Goal: Information Seeking & Learning: Learn about a topic

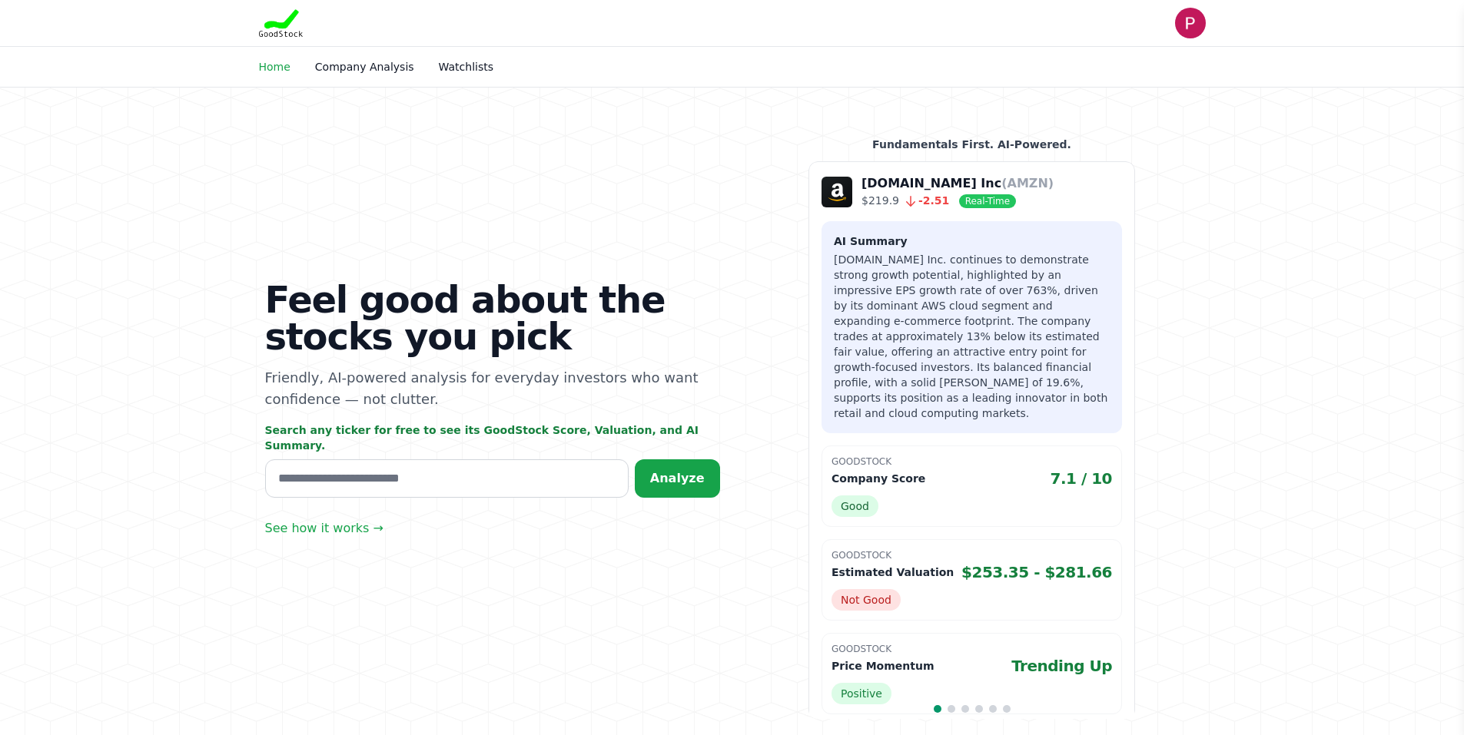
click at [273, 65] on link "Home" at bounding box center [275, 67] width 32 height 12
click at [453, 63] on link "Watchlists" at bounding box center [466, 67] width 55 height 12
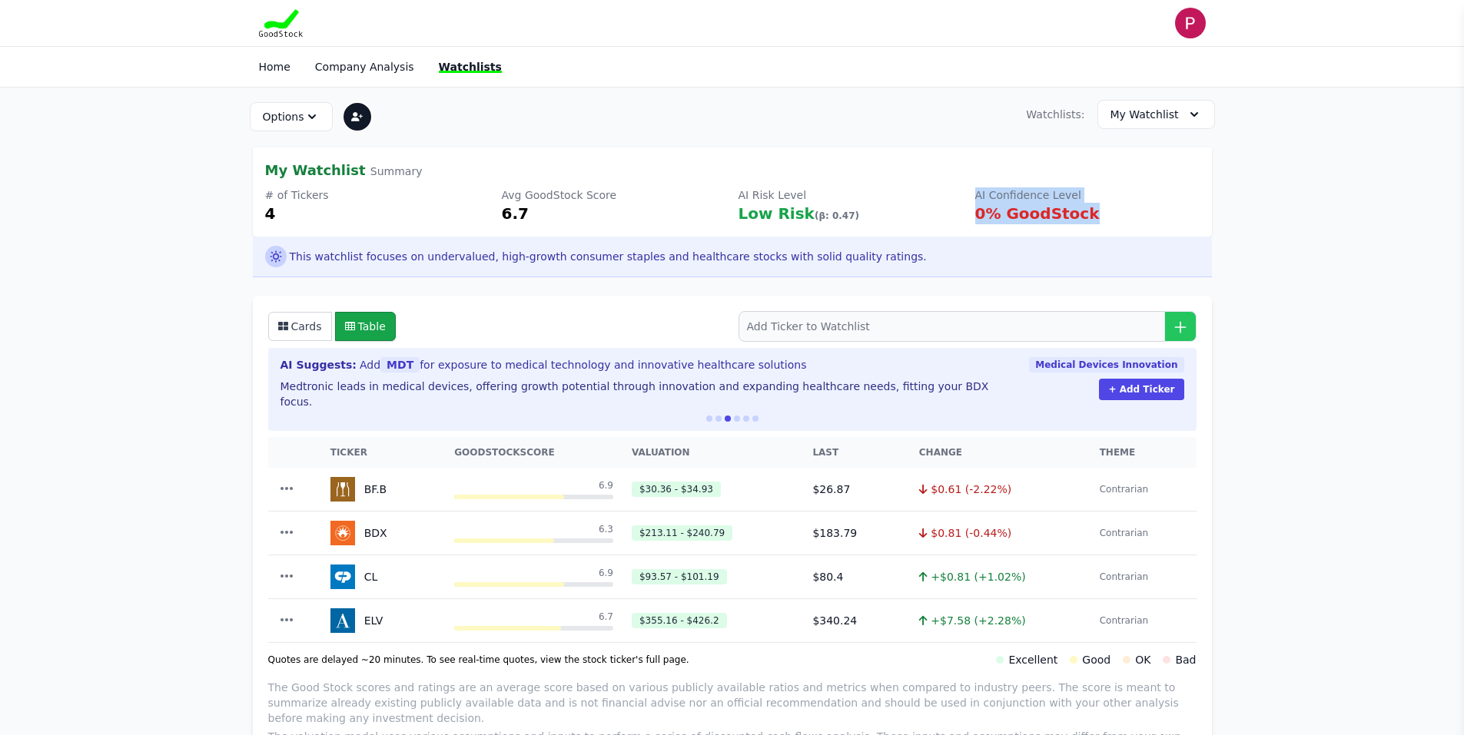
drag, startPoint x: 1037, startPoint y: 193, endPoint x: 1125, endPoint y: 214, distance: 90.0
click at [1125, 214] on div "# of Tickers 4 Avg GoodStock Score 6.7 AI Risk Level Low Risk (β: 0.47) AI Conf…" at bounding box center [732, 205] width 934 height 37
click at [1125, 214] on div "0% GoodStock" at bounding box center [1087, 214] width 224 height 22
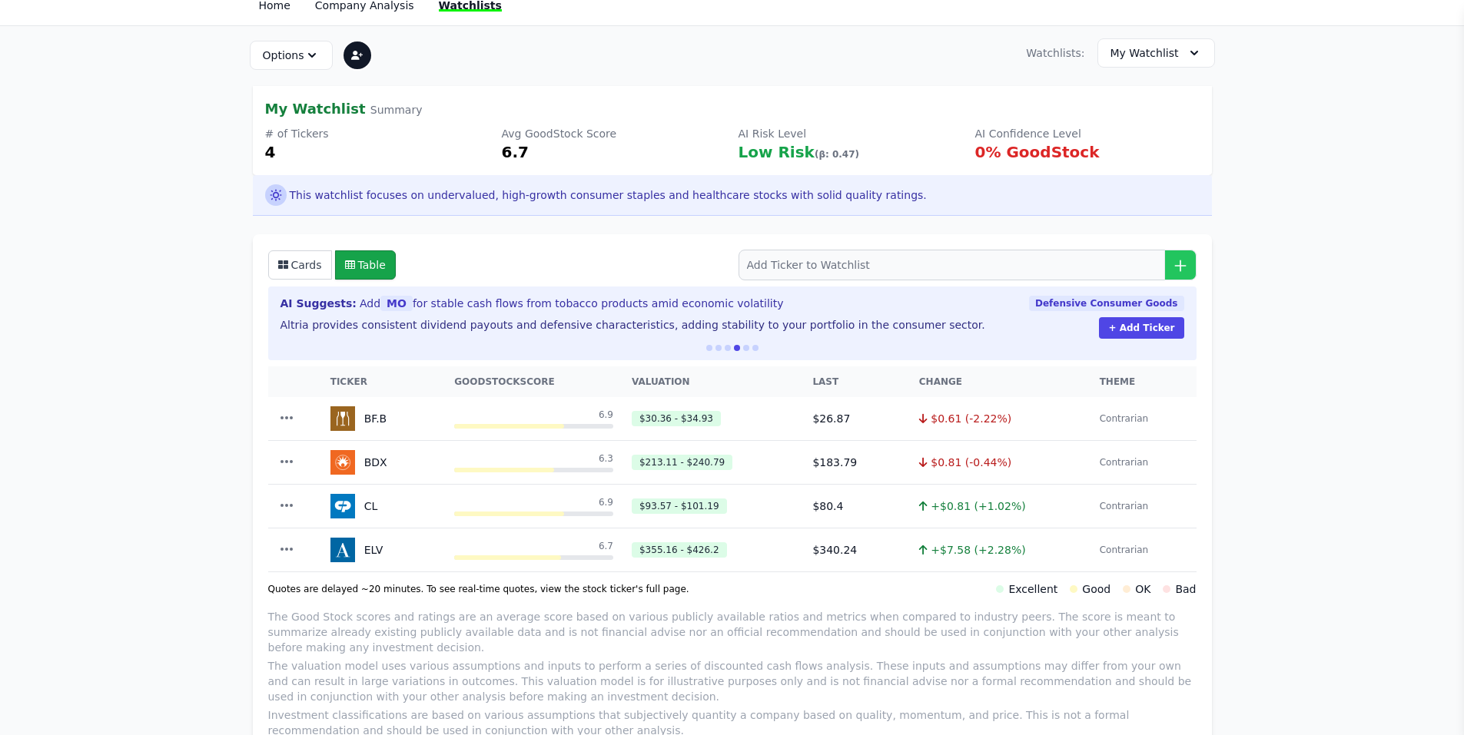
scroll to position [231, 0]
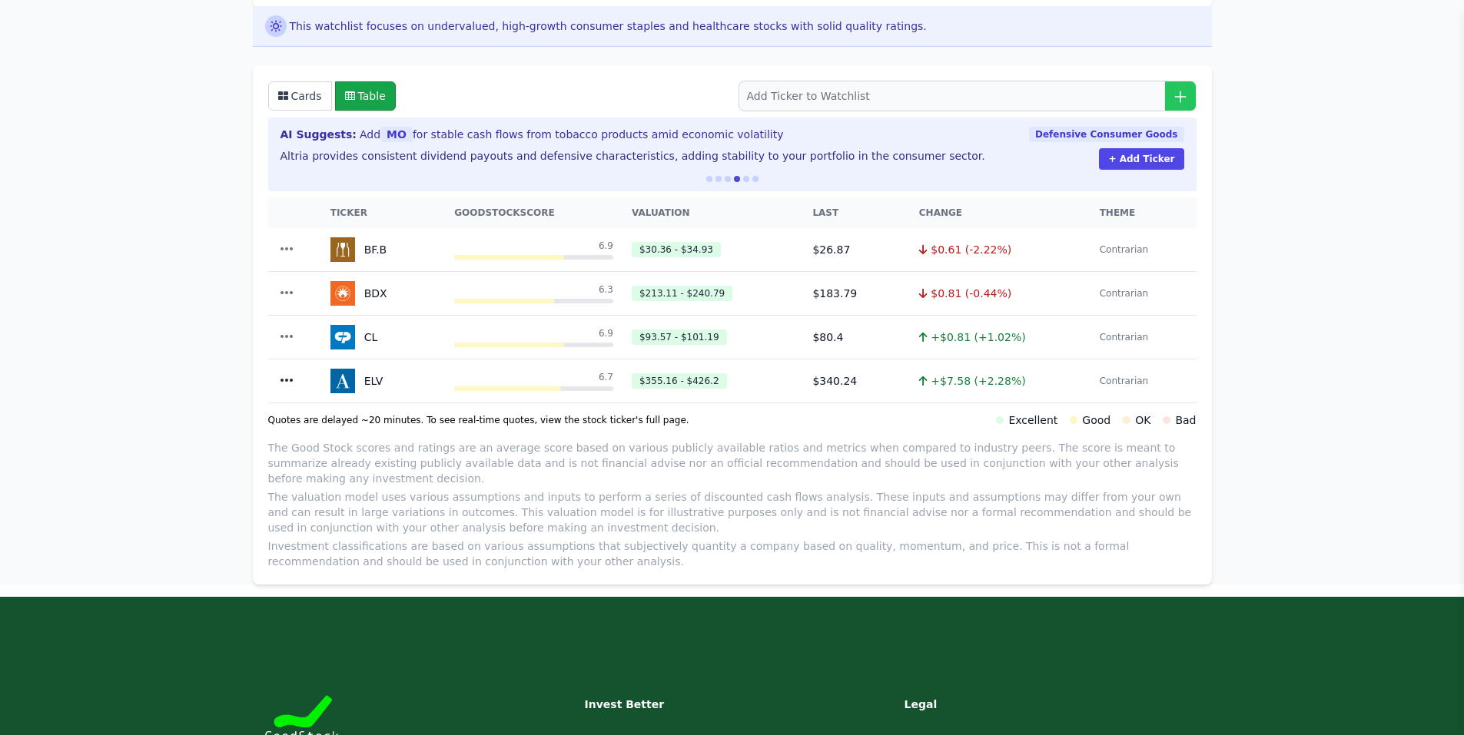
click at [281, 378] on icon "button" at bounding box center [286, 380] width 15 height 15
click at [287, 337] on icon "button" at bounding box center [286, 336] width 15 height 15
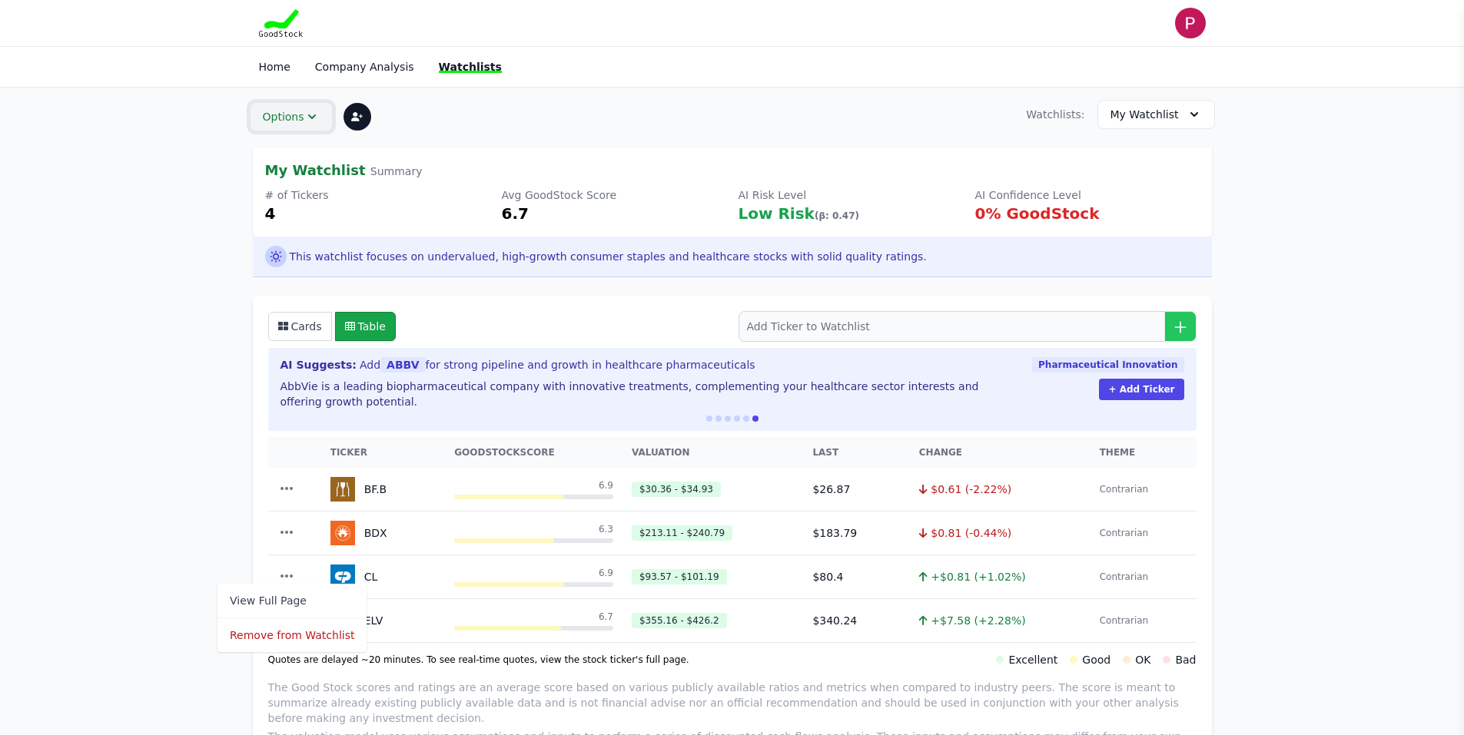
click at [304, 110] on icon "button" at bounding box center [311, 116] width 15 height 15
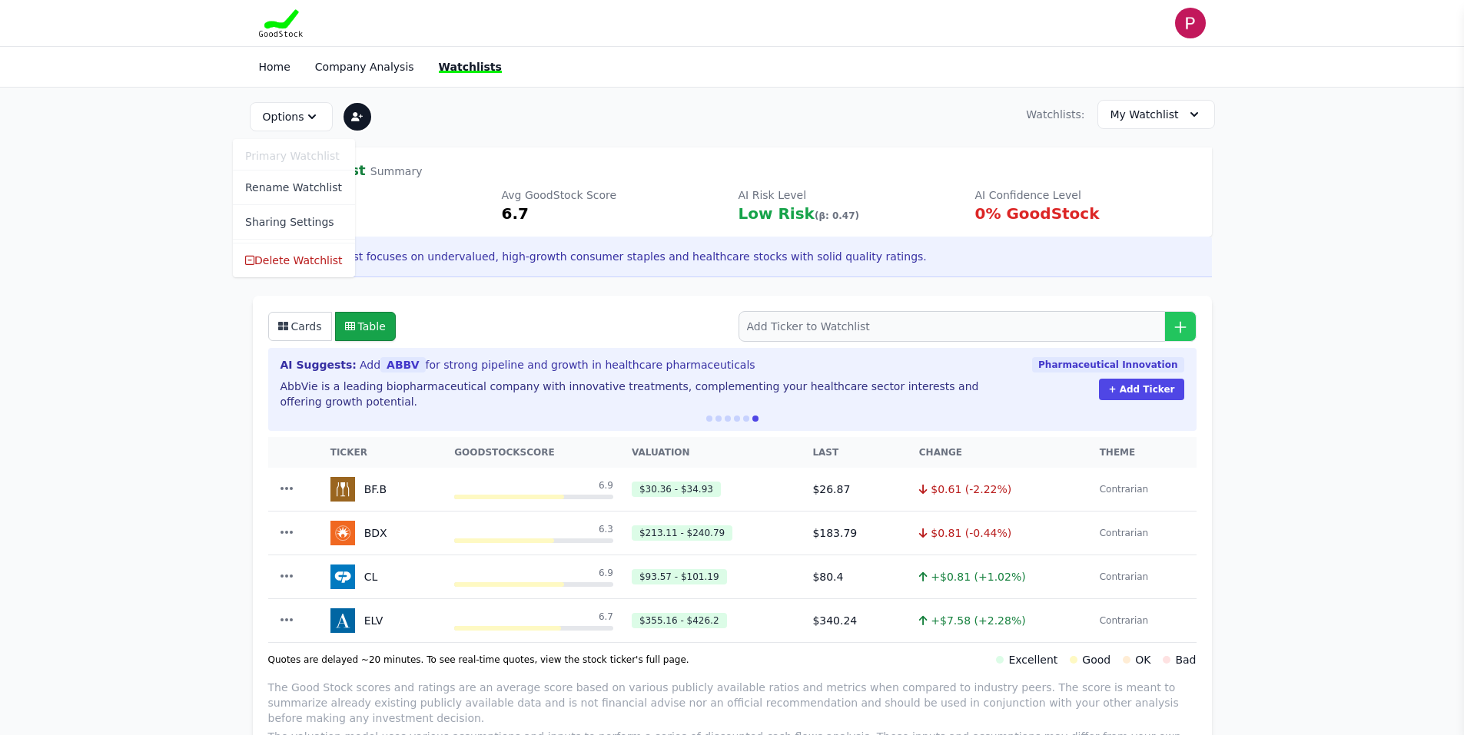
click at [1309, 172] on section "Options Primary Watchlist Rename Watchlist Sharing Settings Delete Watchlist Wa…" at bounding box center [732, 456] width 1464 height 737
click at [1196, 20] on img "button" at bounding box center [1190, 23] width 31 height 31
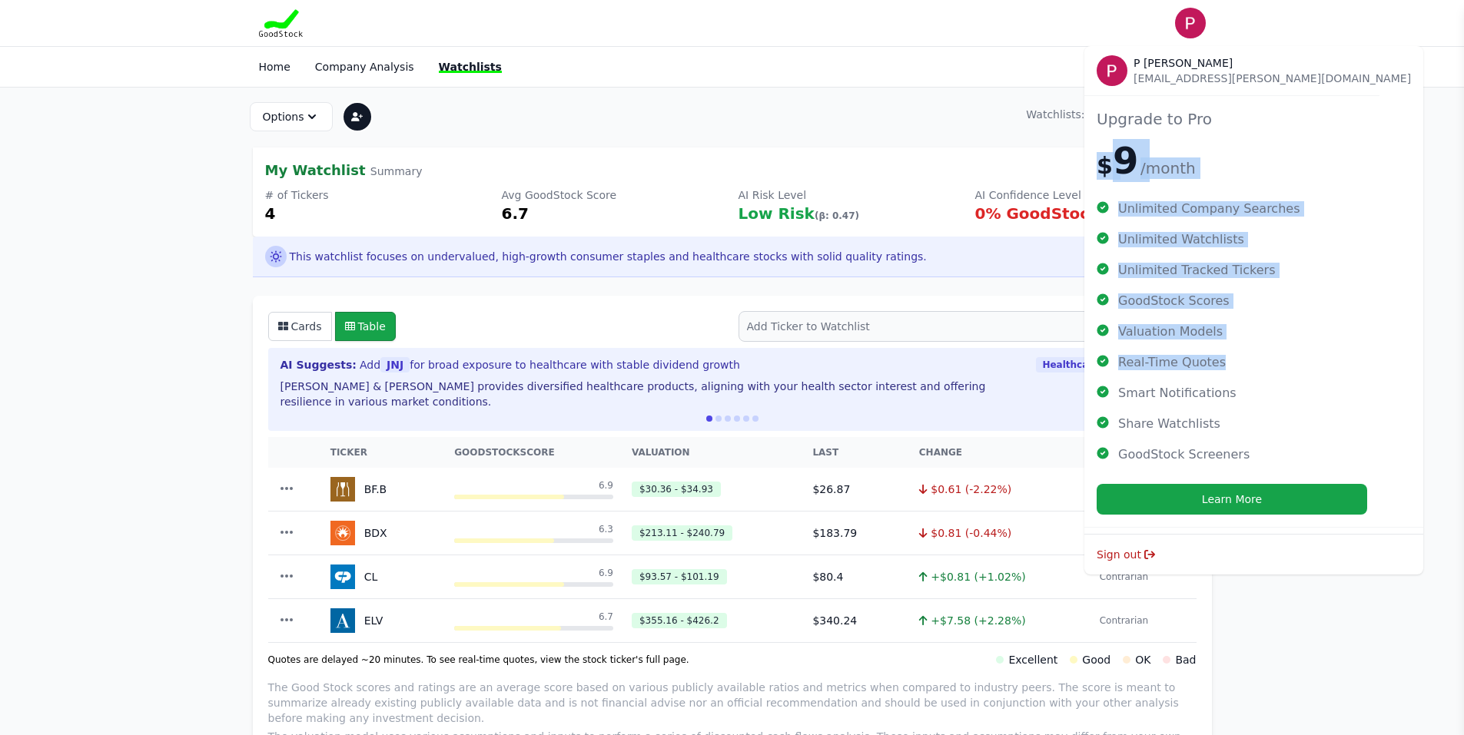
drag, startPoint x: 1100, startPoint y: 164, endPoint x: 1220, endPoint y: 350, distance: 221.5
click at [1220, 342] on div "Upgrade to Pro $ 9 /month Unlimited Company Searches Unlimited Watchlists Unlim…" at bounding box center [1231, 311] width 295 height 432
drag, startPoint x: 1186, startPoint y: 500, endPoint x: 1151, endPoint y: 499, distance: 34.6
click at [1152, 502] on button "Learn More" at bounding box center [1232, 499] width 270 height 31
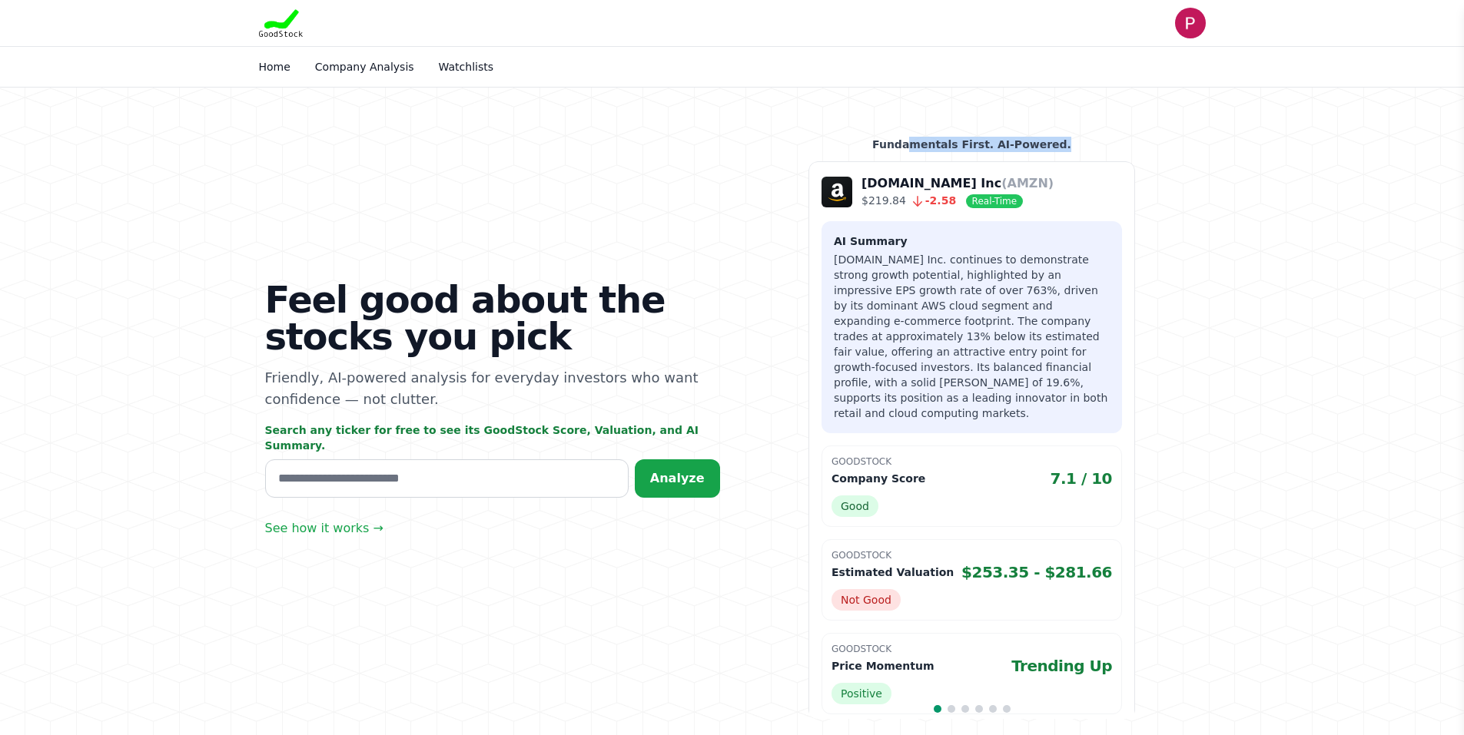
drag, startPoint x: 921, startPoint y: 141, endPoint x: 1065, endPoint y: 134, distance: 144.6
click at [1065, 134] on div "Feel good about the stocks you pick Friendly, AI-powered analysis for everyday …" at bounding box center [733, 428] width 984 height 681
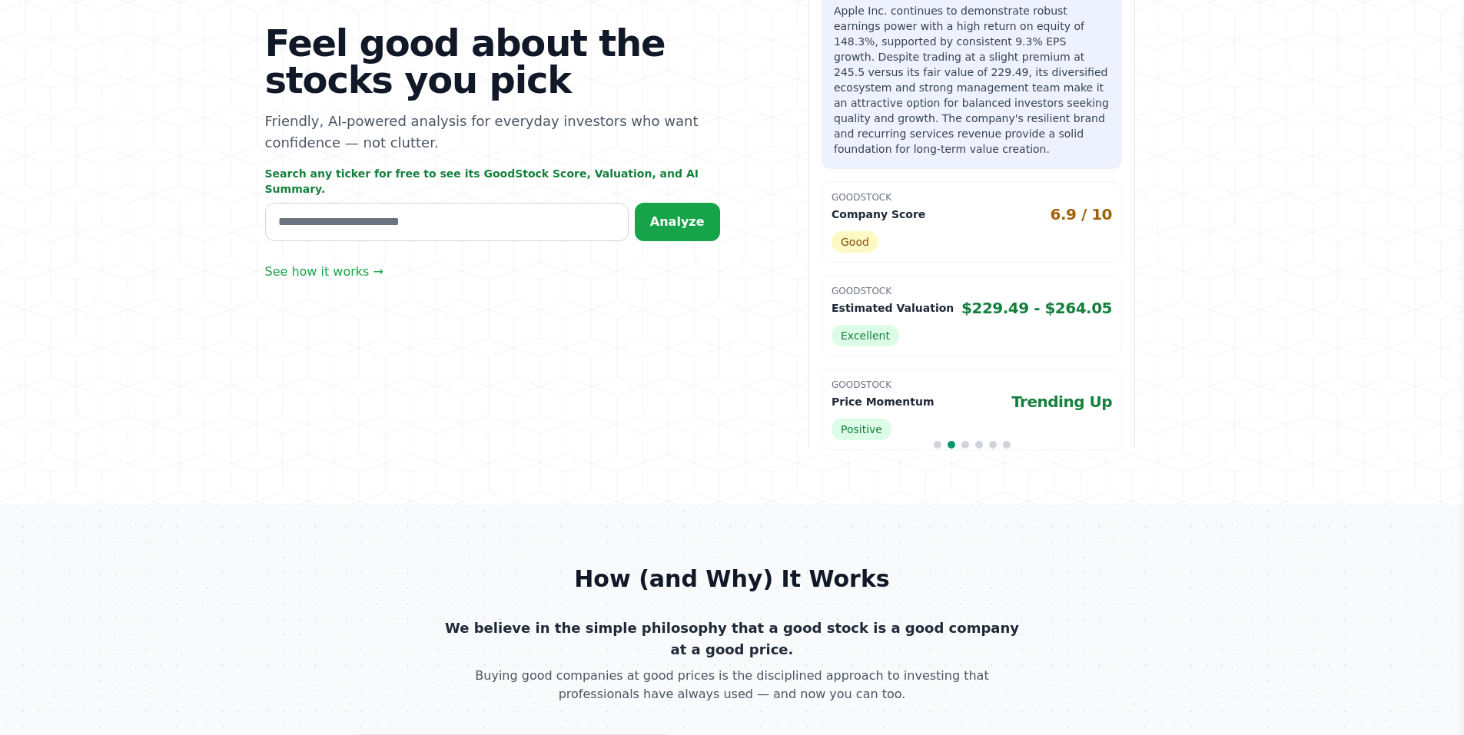
scroll to position [306, 0]
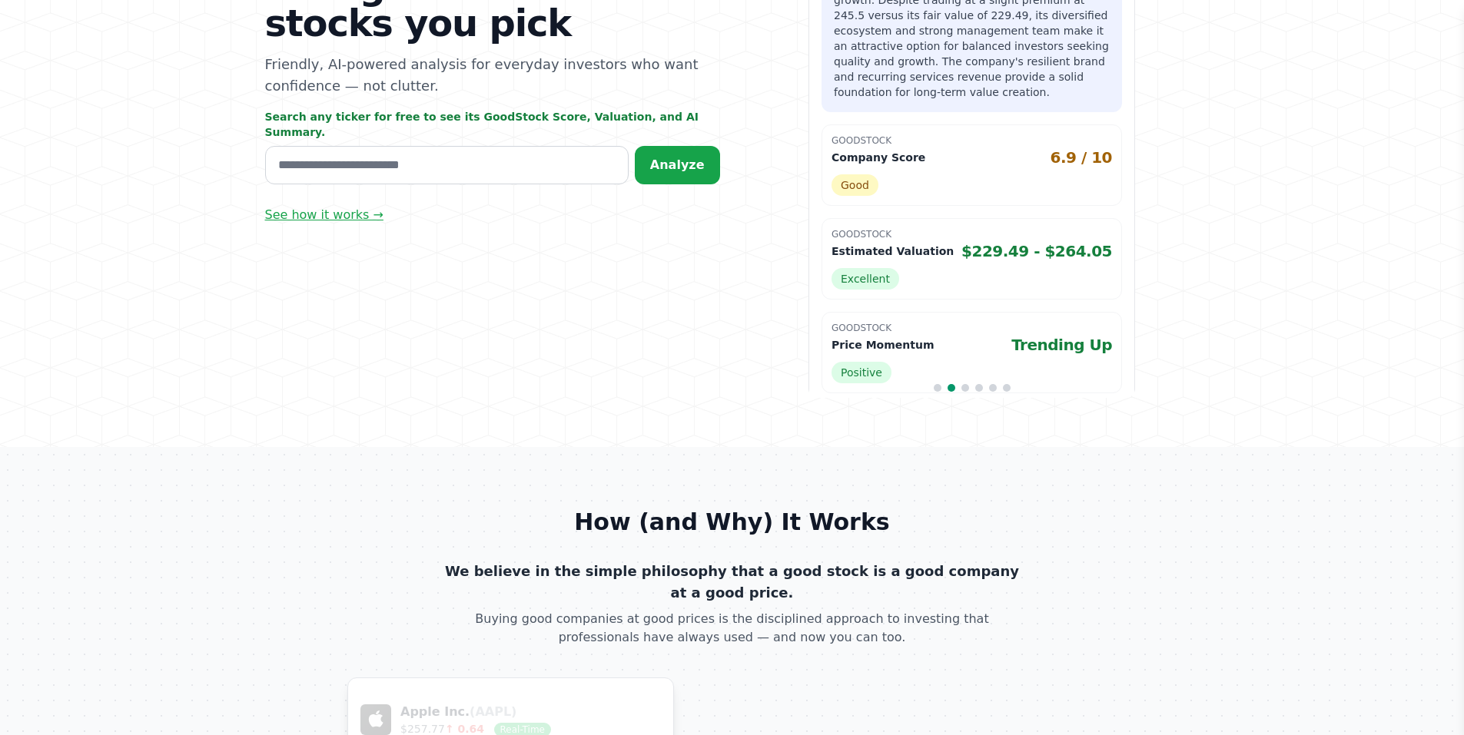
click at [334, 210] on link "See how it works →" at bounding box center [324, 215] width 118 height 18
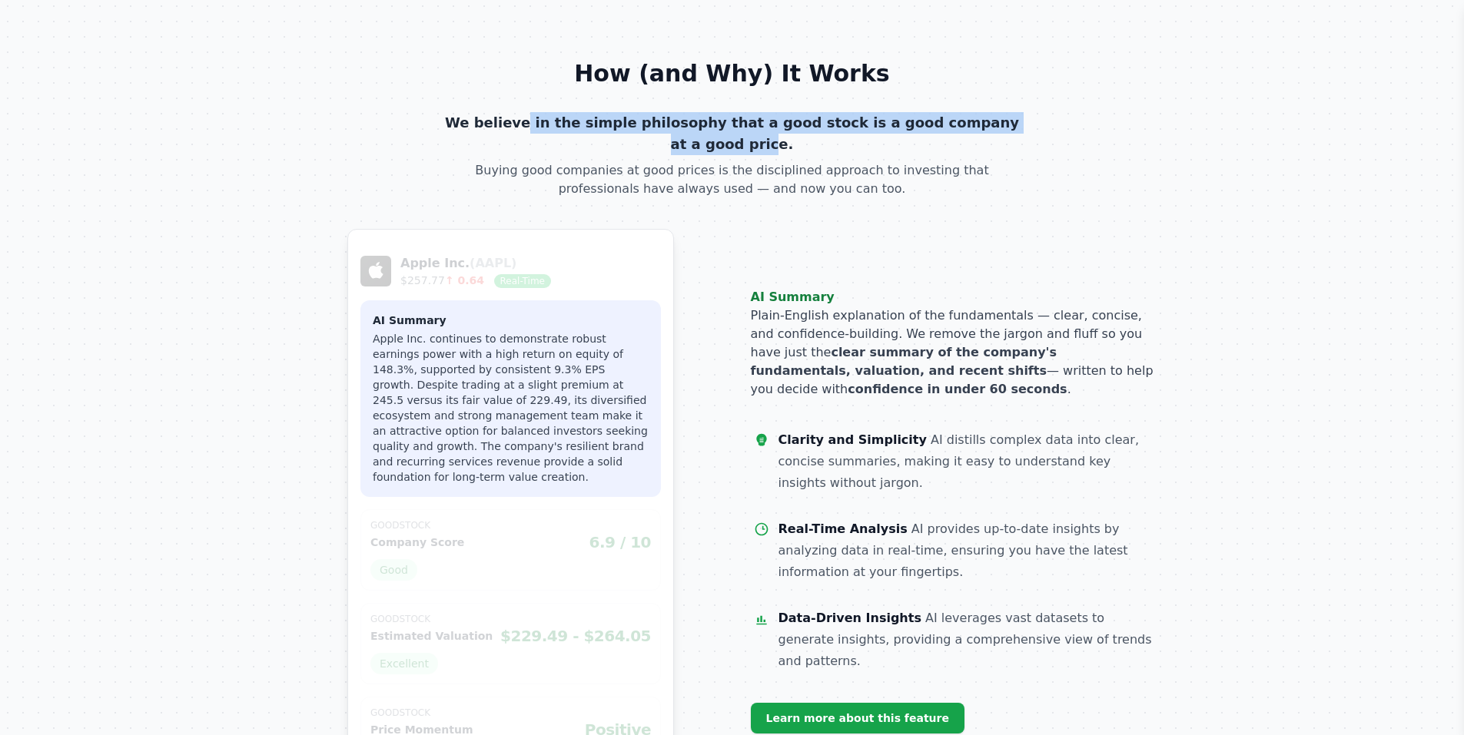
scroll to position [722, 0]
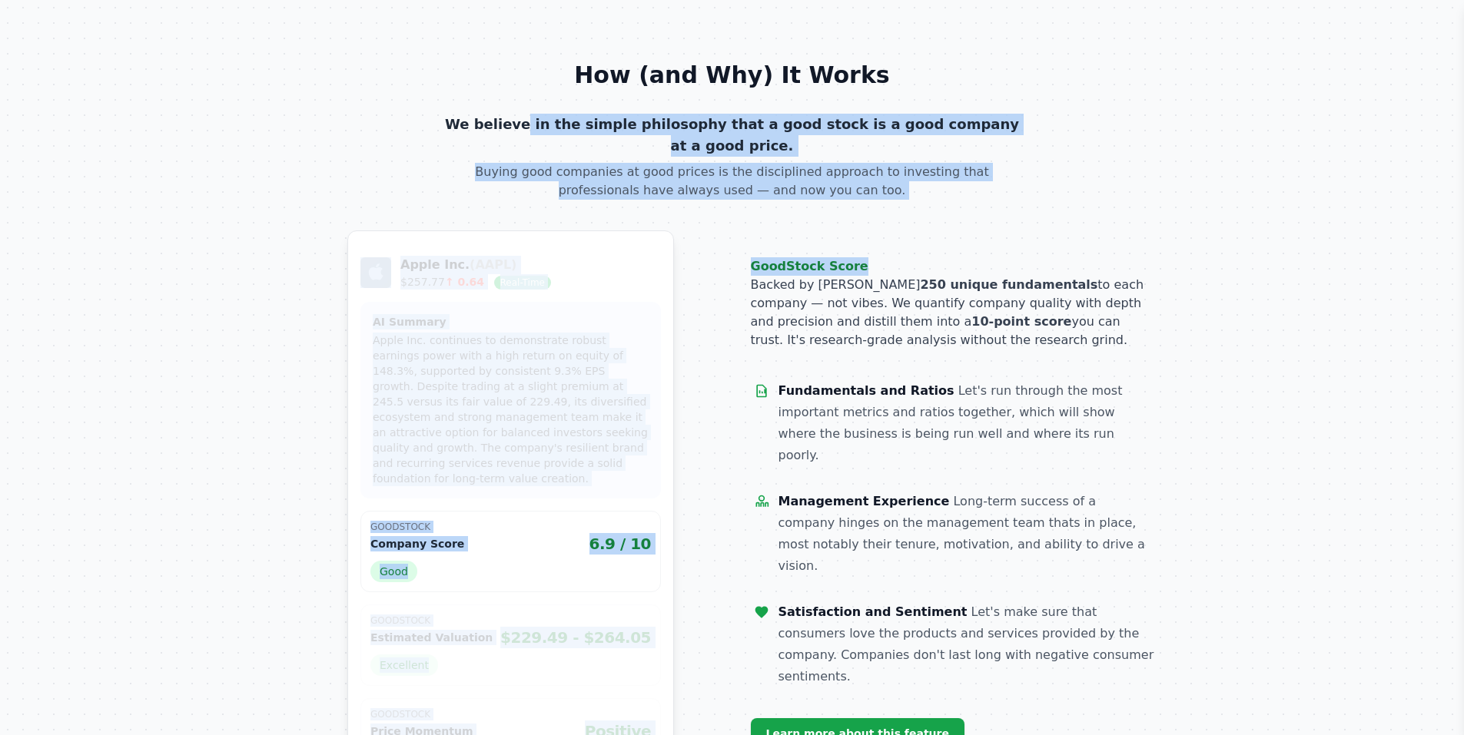
drag, startPoint x: 459, startPoint y: 123, endPoint x: 1134, endPoint y: 247, distance: 686.8
click at [1109, 241] on div "How (and Why) It Works We believe in the simple philosophy that a good stock is…" at bounding box center [732, 430] width 885 height 738
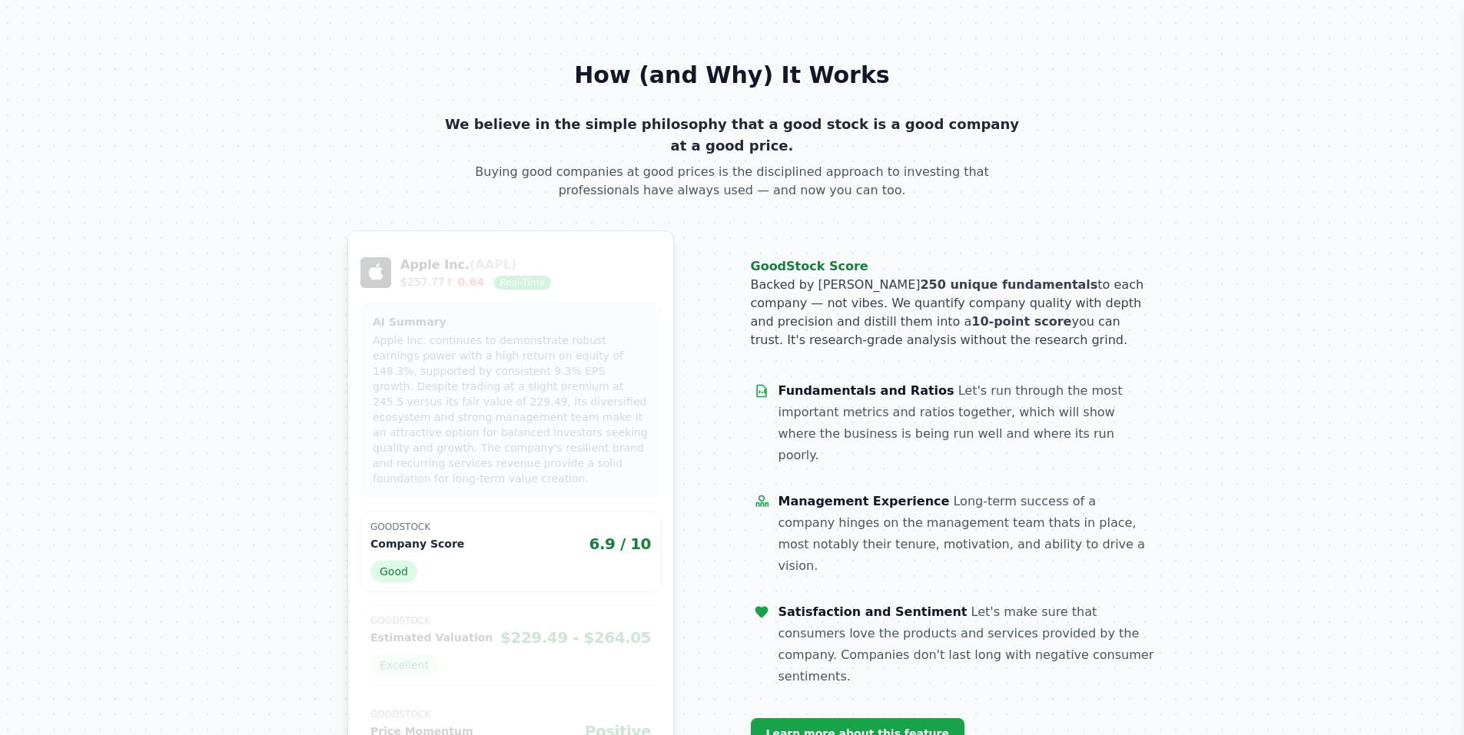
click at [1319, 457] on section "How (and Why) It Works We believe in the simple philosophy that a good stock is…" at bounding box center [732, 430] width 1464 height 861
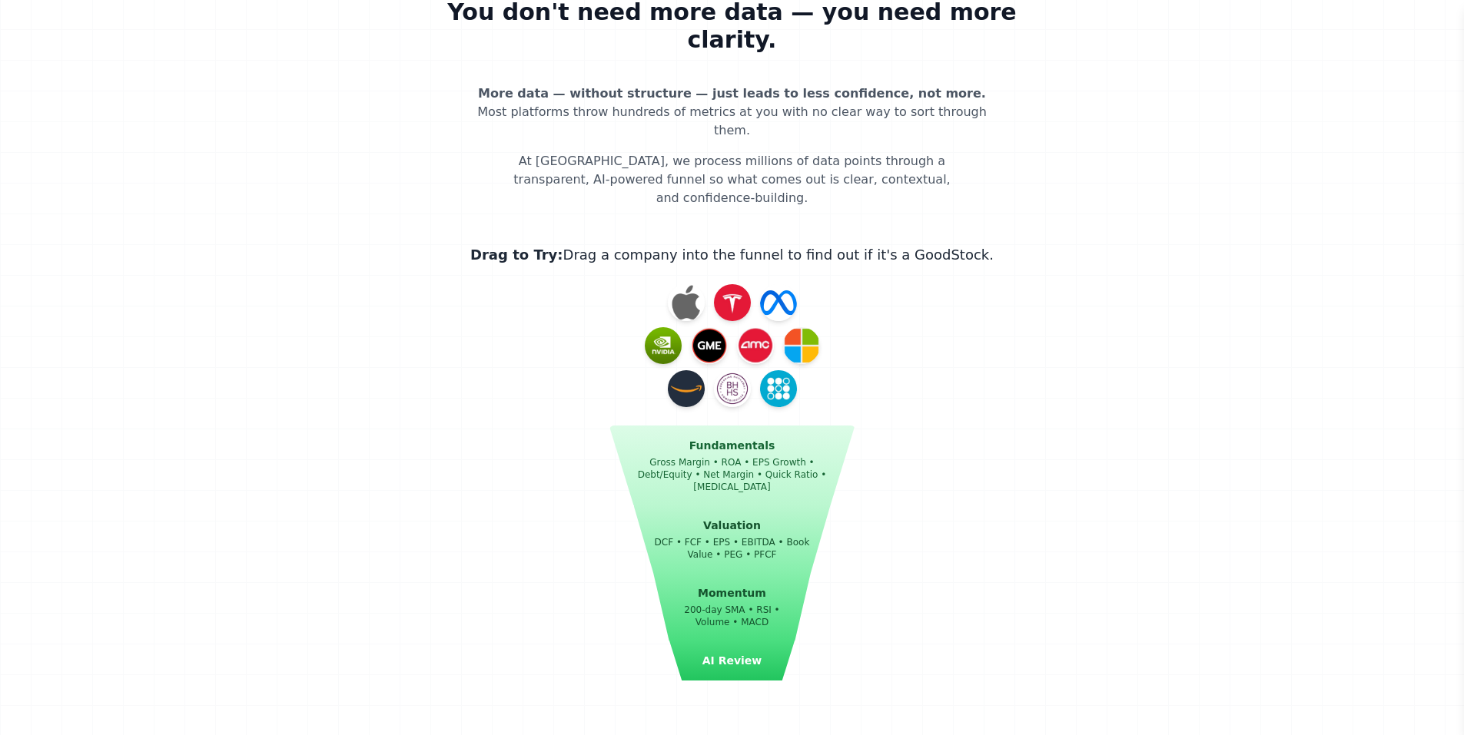
scroll to position [1660, 0]
click at [657, 329] on img at bounding box center [663, 347] width 37 height 37
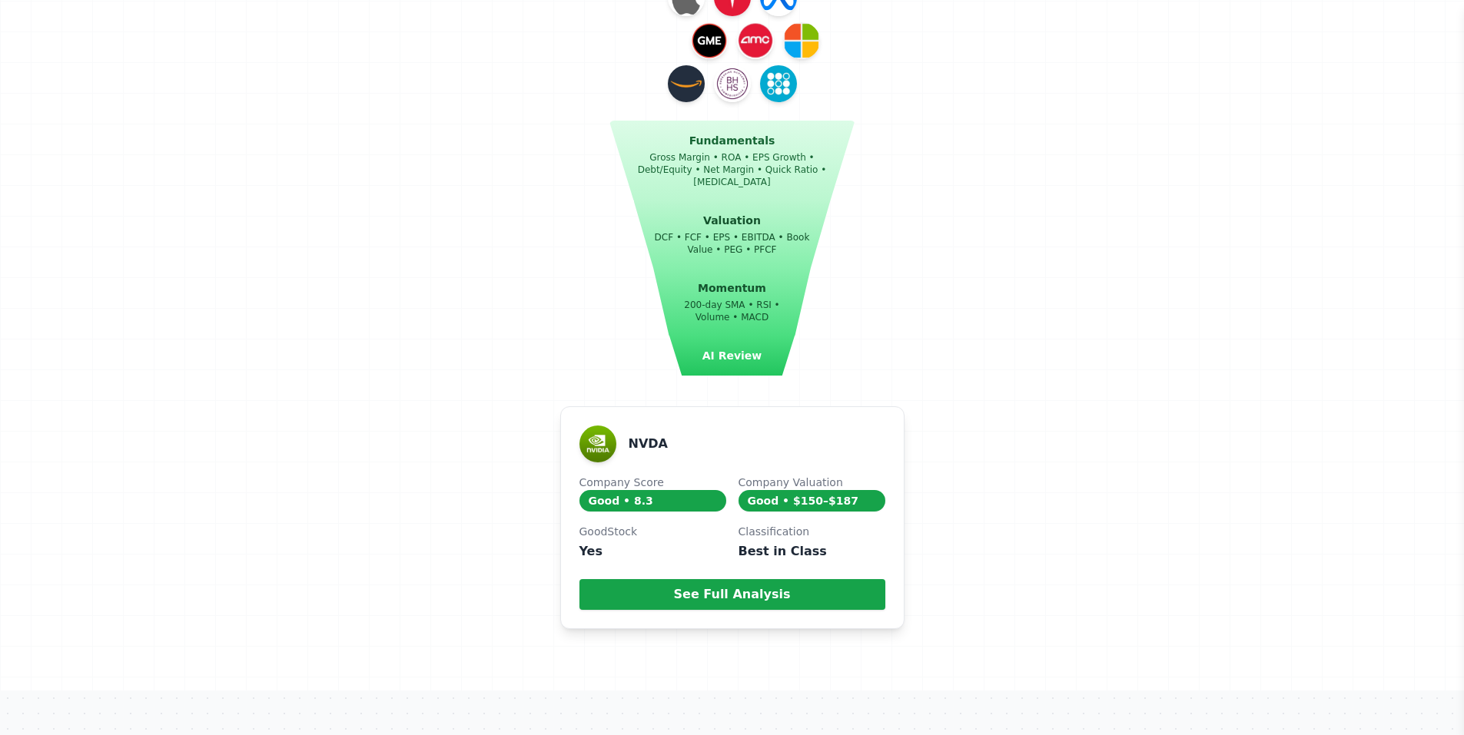
scroll to position [1983, 0]
drag, startPoint x: 752, startPoint y: 365, endPoint x: 840, endPoint y: 386, distance: 90.8
click at [840, 474] on div "Company Valuation Good • $150–$187" at bounding box center [811, 492] width 147 height 37
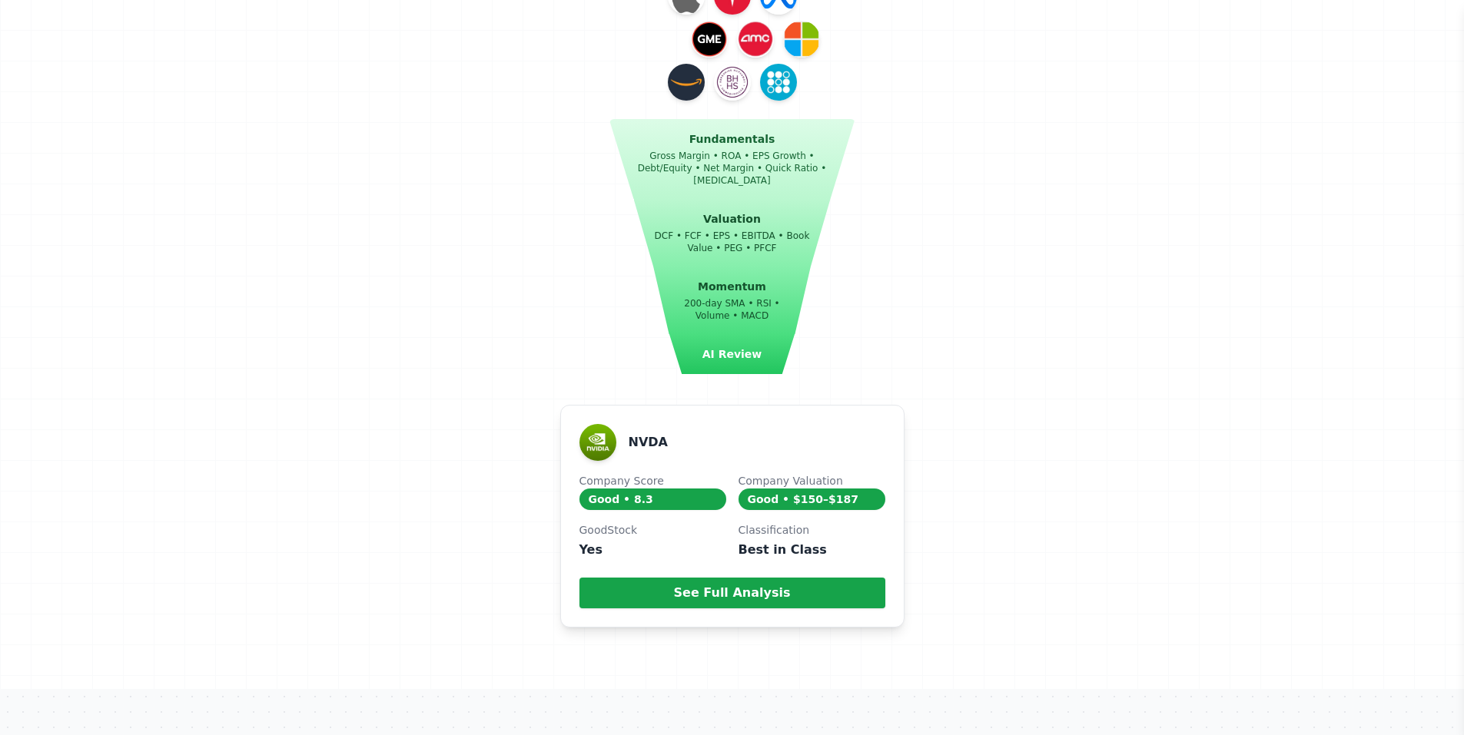
click at [1007, 132] on main "You don't need more data — you need more clarity. More data — without structure…" at bounding box center [732, 159] width 689 height 1059
drag, startPoint x: 676, startPoint y: 190, endPoint x: 758, endPoint y: 182, distance: 82.6
click at [758, 298] on p "200-day SMA • RSI • Volume • MACD" at bounding box center [731, 310] width 133 height 25
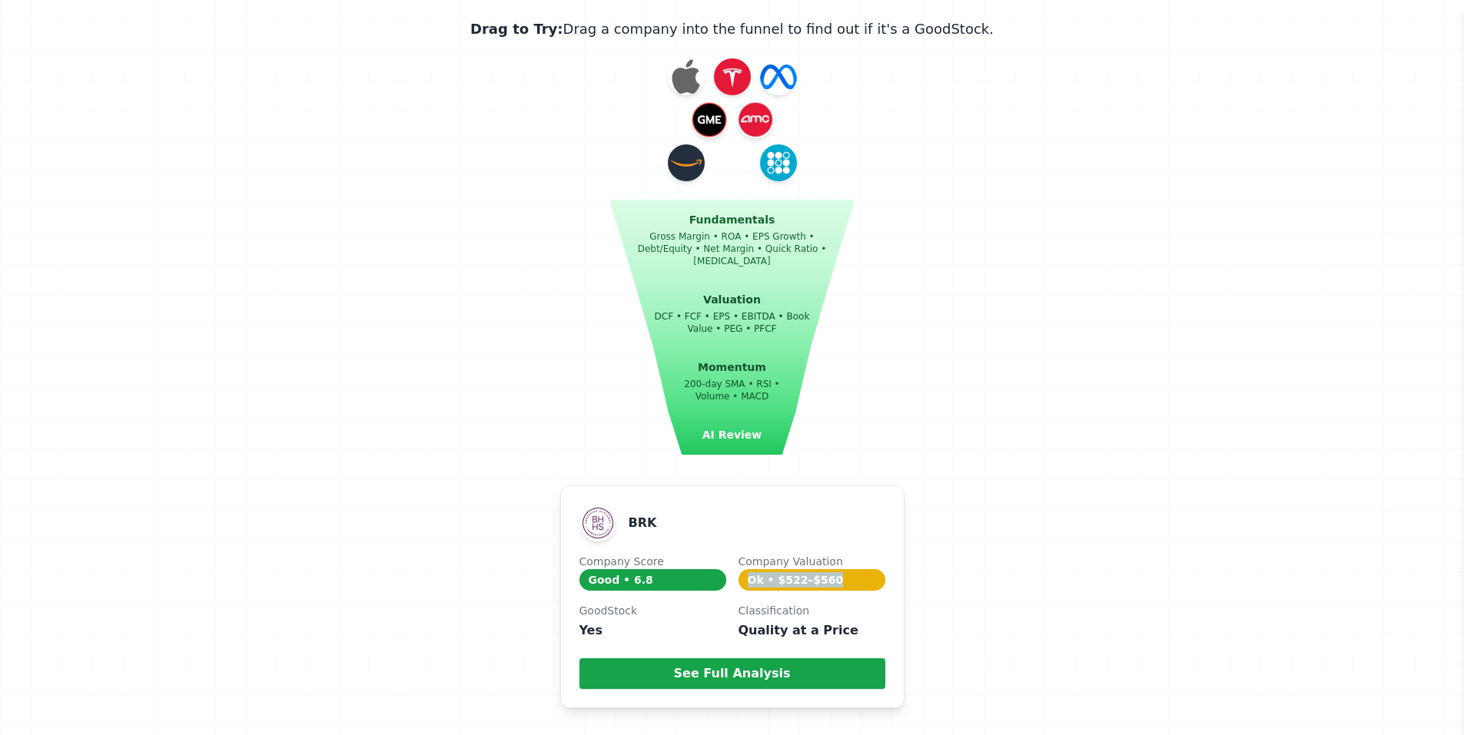
scroll to position [1902, 0]
drag, startPoint x: 746, startPoint y: 461, endPoint x: 838, endPoint y: 465, distance: 92.3
click at [838, 570] on dd "Ok • $522–$560" at bounding box center [811, 581] width 147 height 22
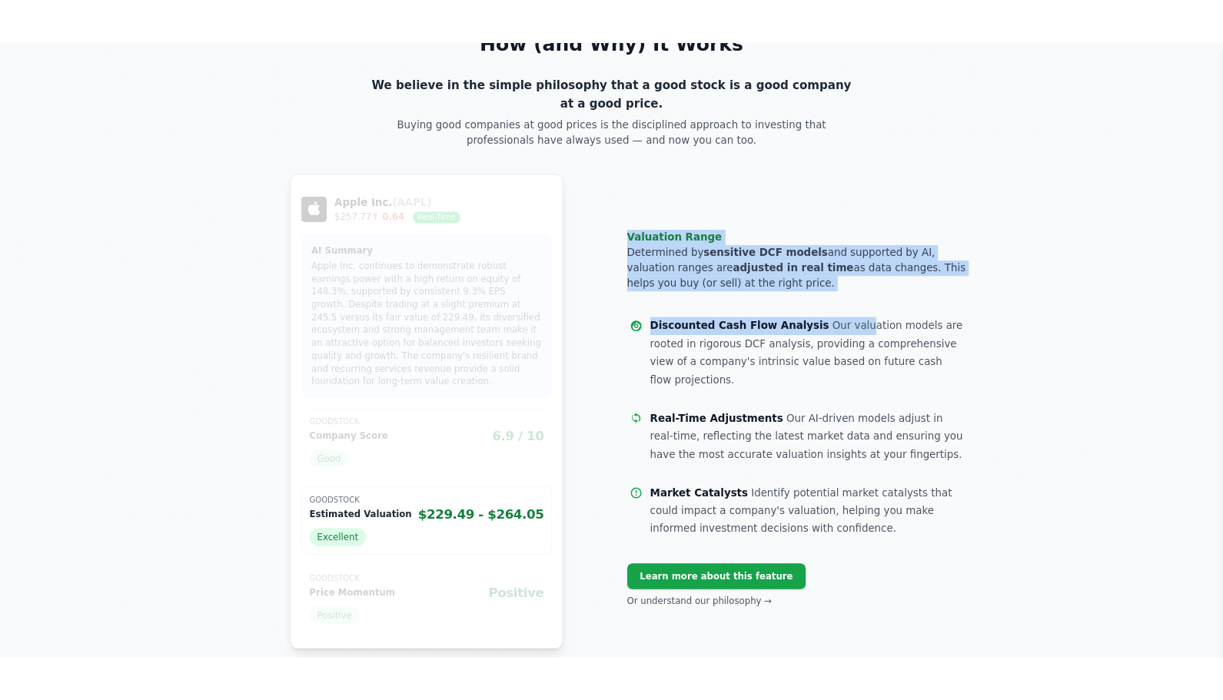
scroll to position [811, 0]
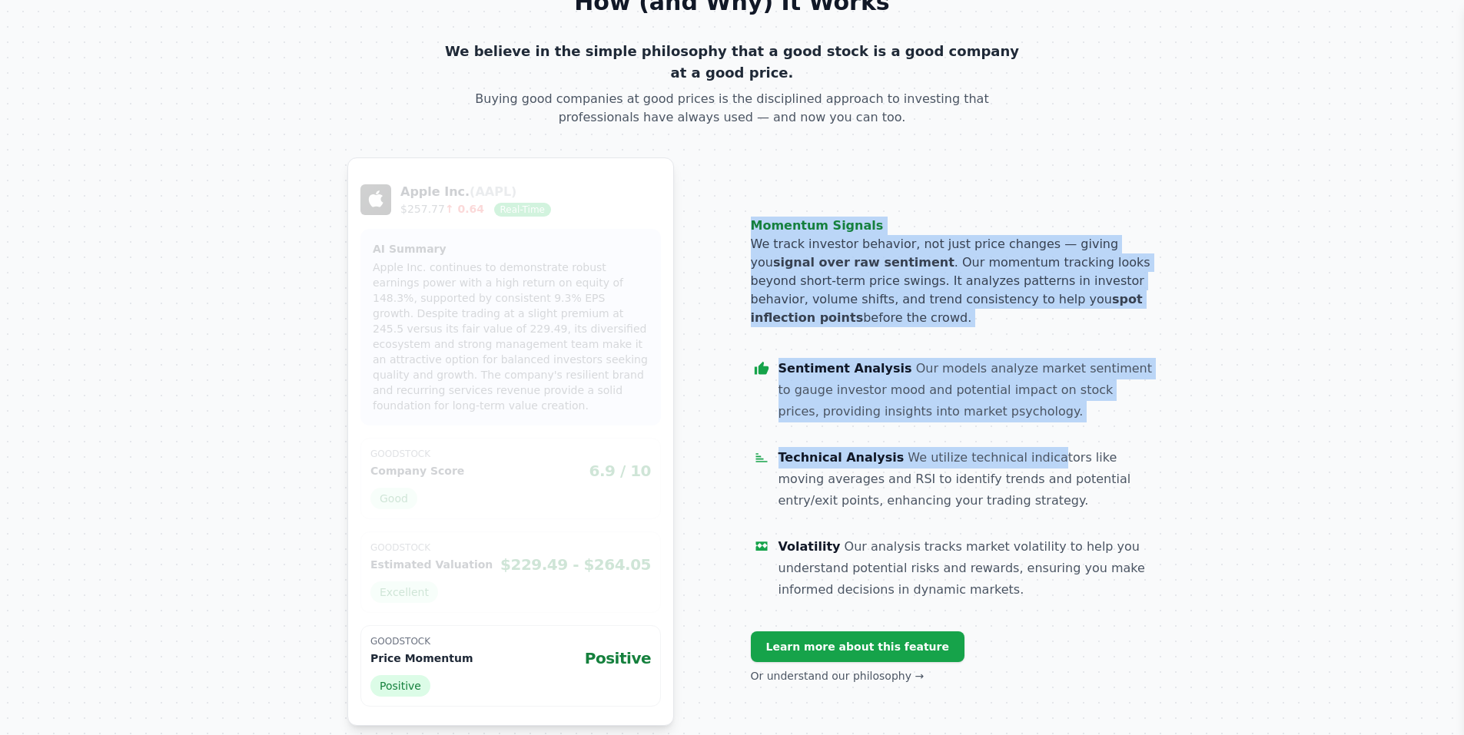
drag, startPoint x: 752, startPoint y: 231, endPoint x: 1056, endPoint y: 328, distance: 319.3
click at [1034, 361] on div "GoodStock Score Backed by over 250 unique fundamentals to each company — not vi…" at bounding box center [954, 441] width 406 height 487
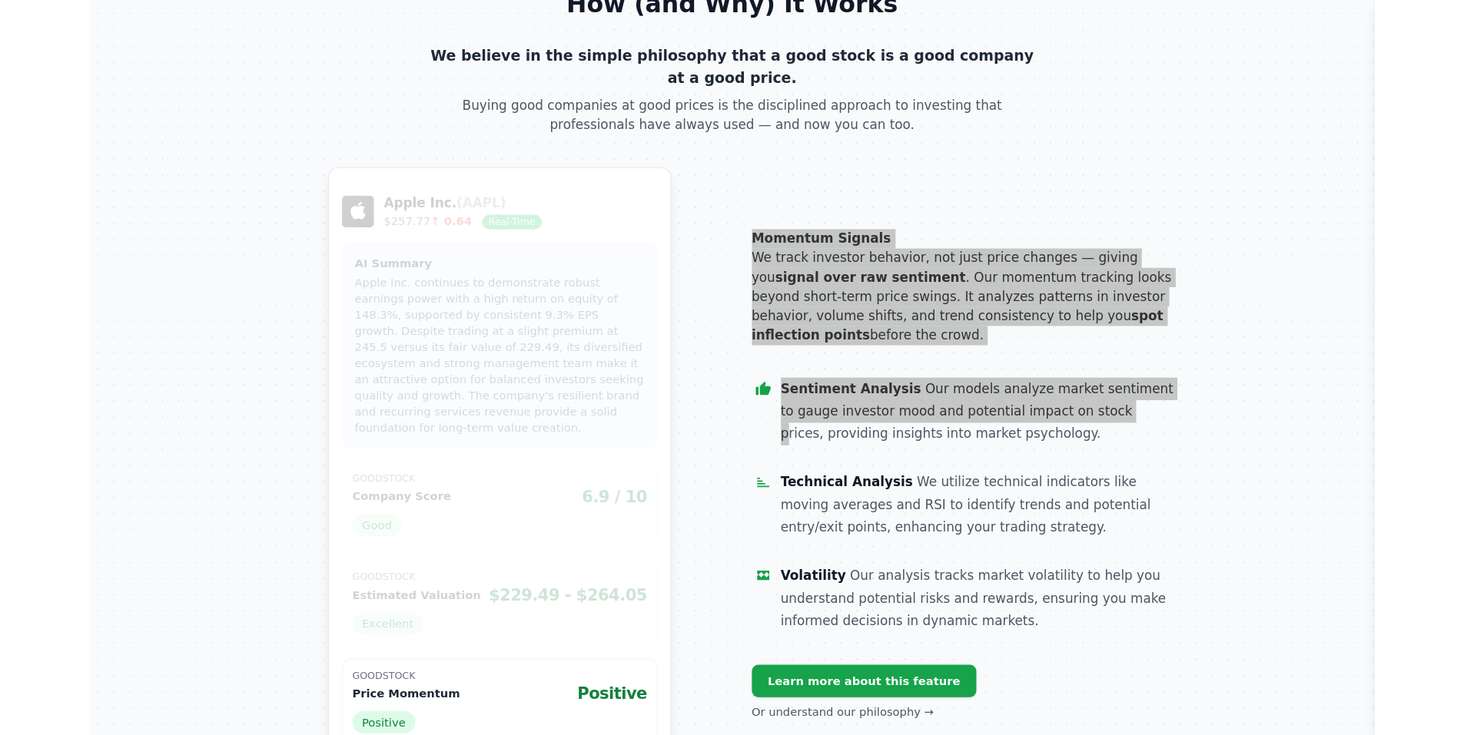
scroll to position [841, 0]
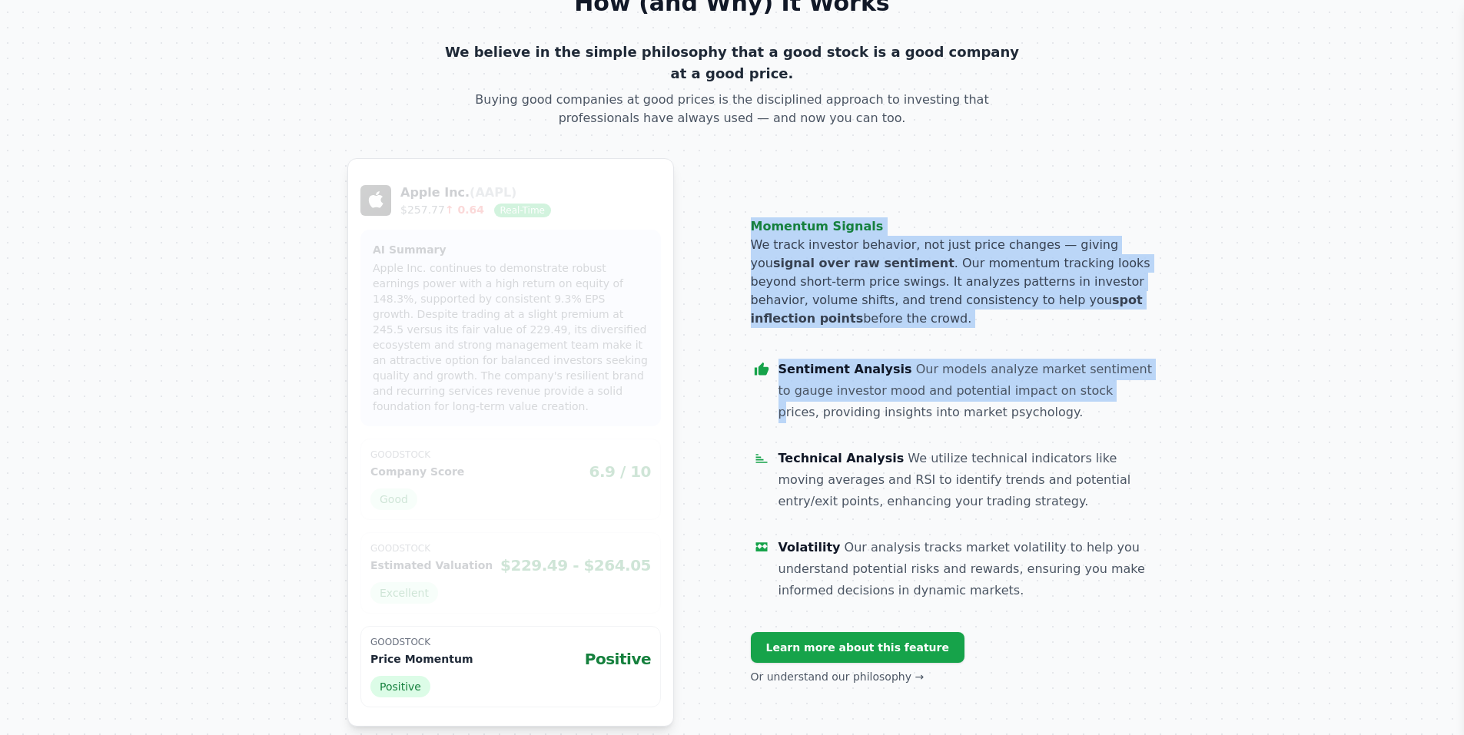
click at [1366, 204] on section "How (and Why) It Works We believe in the simple philosophy that a good stock is…" at bounding box center [732, 358] width 1464 height 861
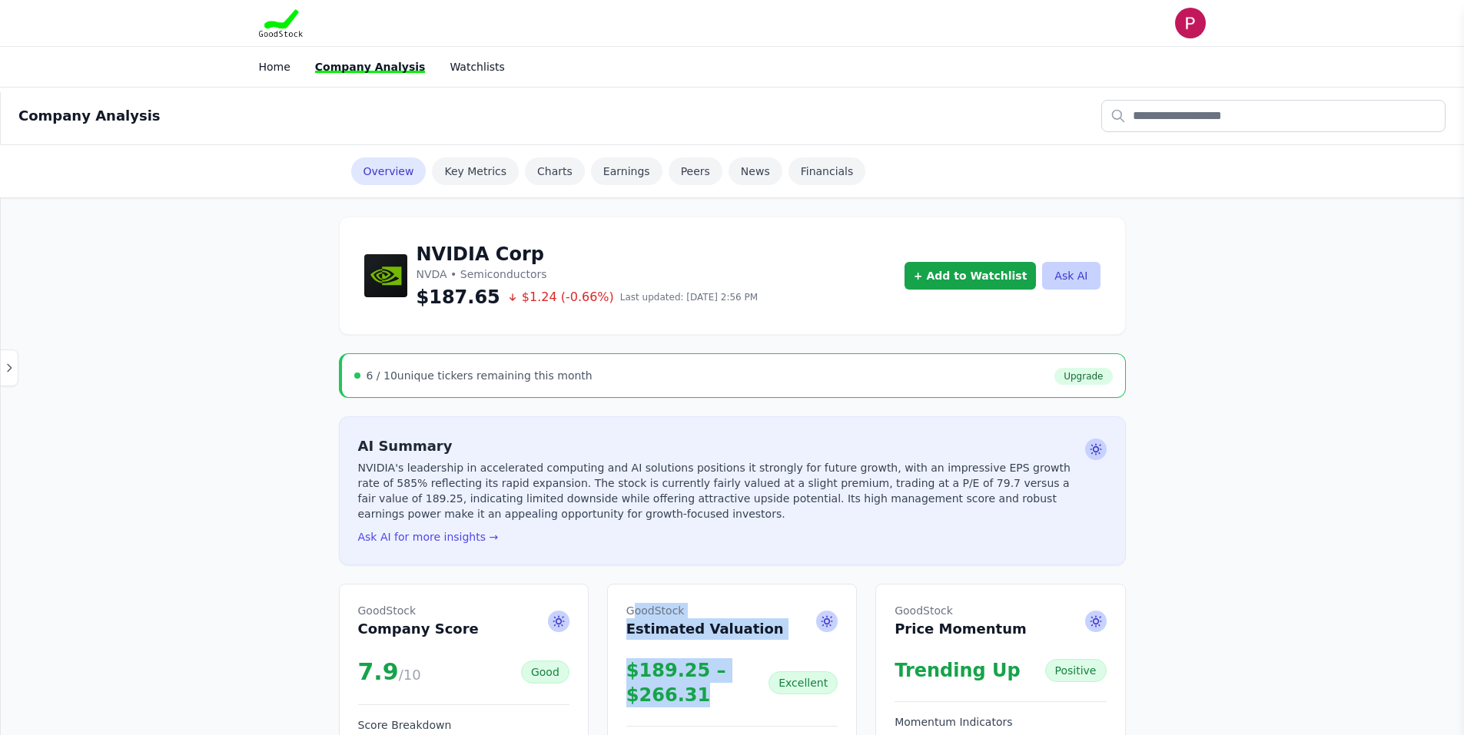
drag, startPoint x: 632, startPoint y: 606, endPoint x: 709, endPoint y: 696, distance: 118.3
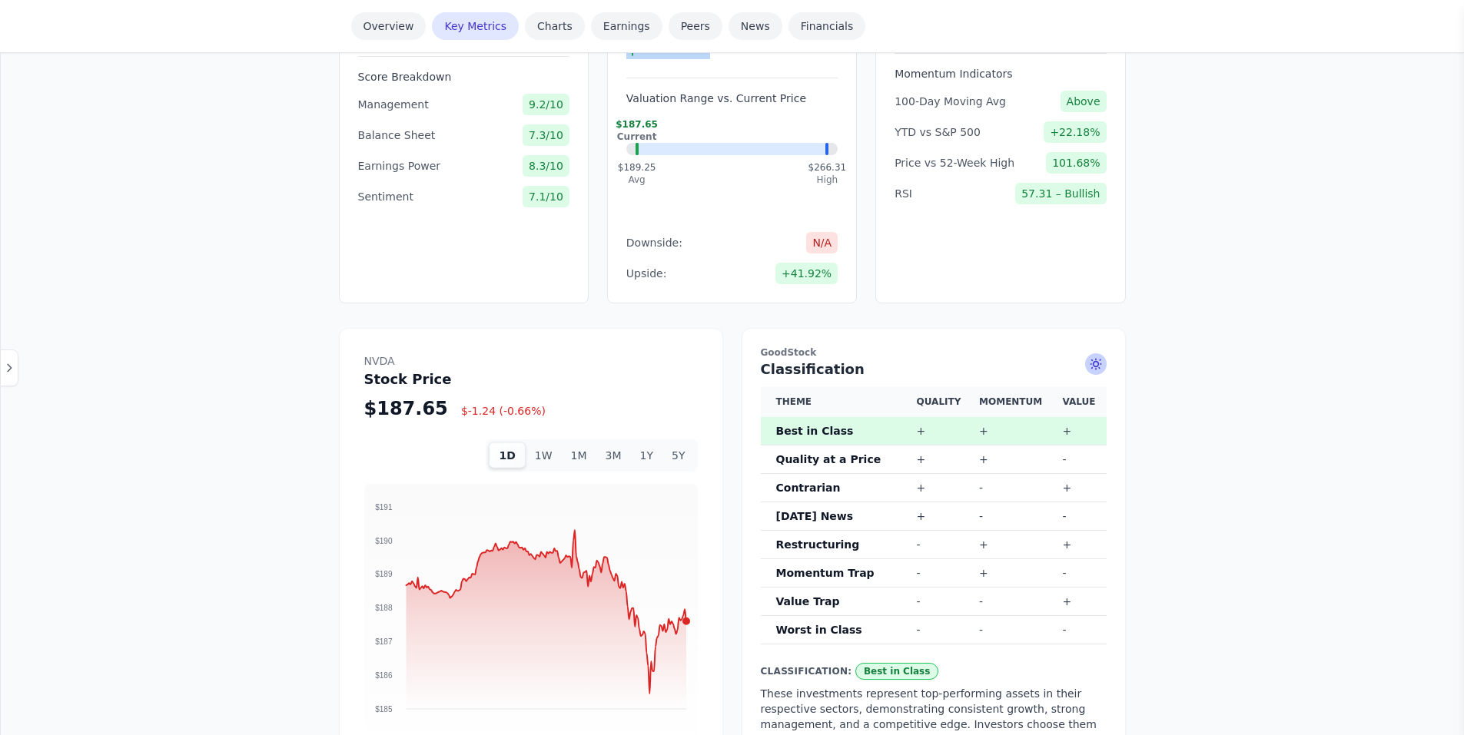
scroll to position [692, 0]
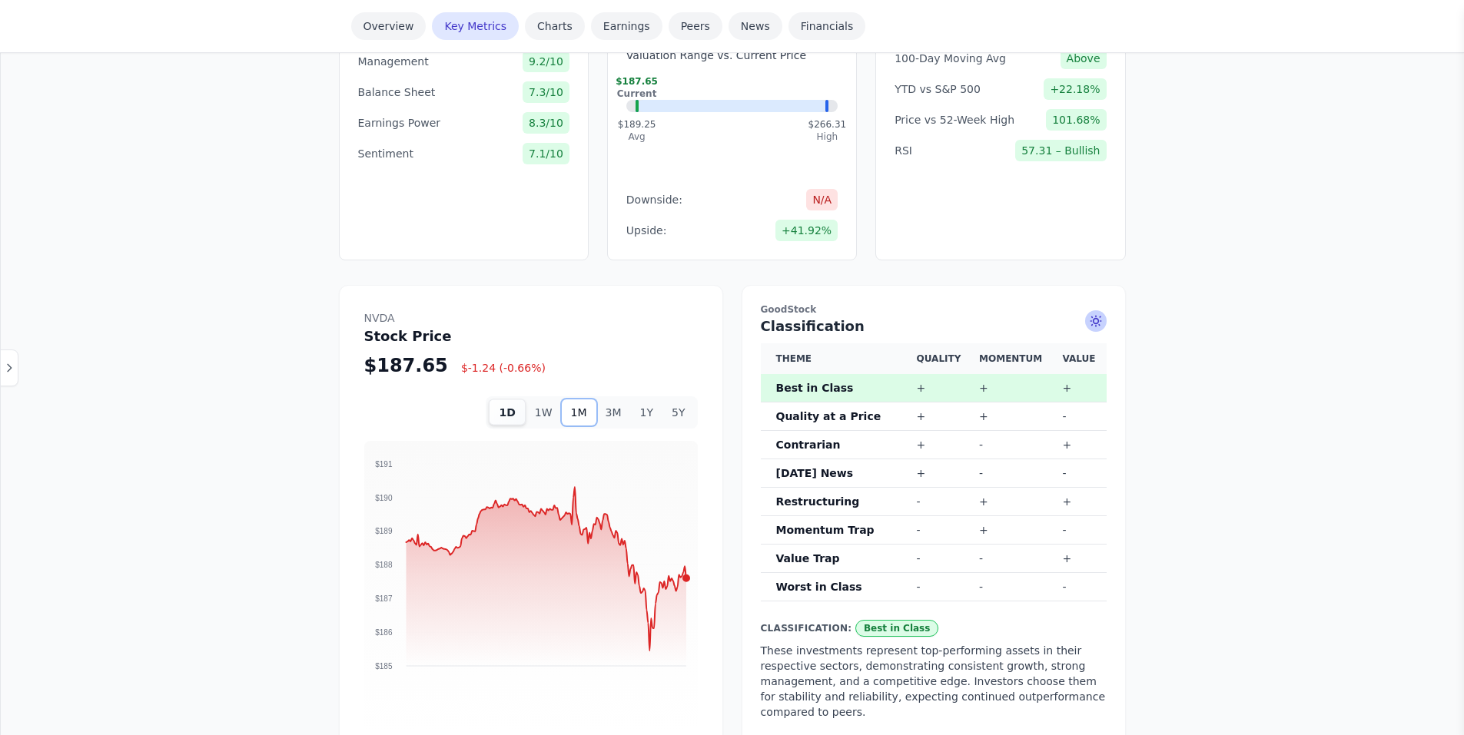
click at [591, 411] on button "1M" at bounding box center [579, 413] width 35 height 26
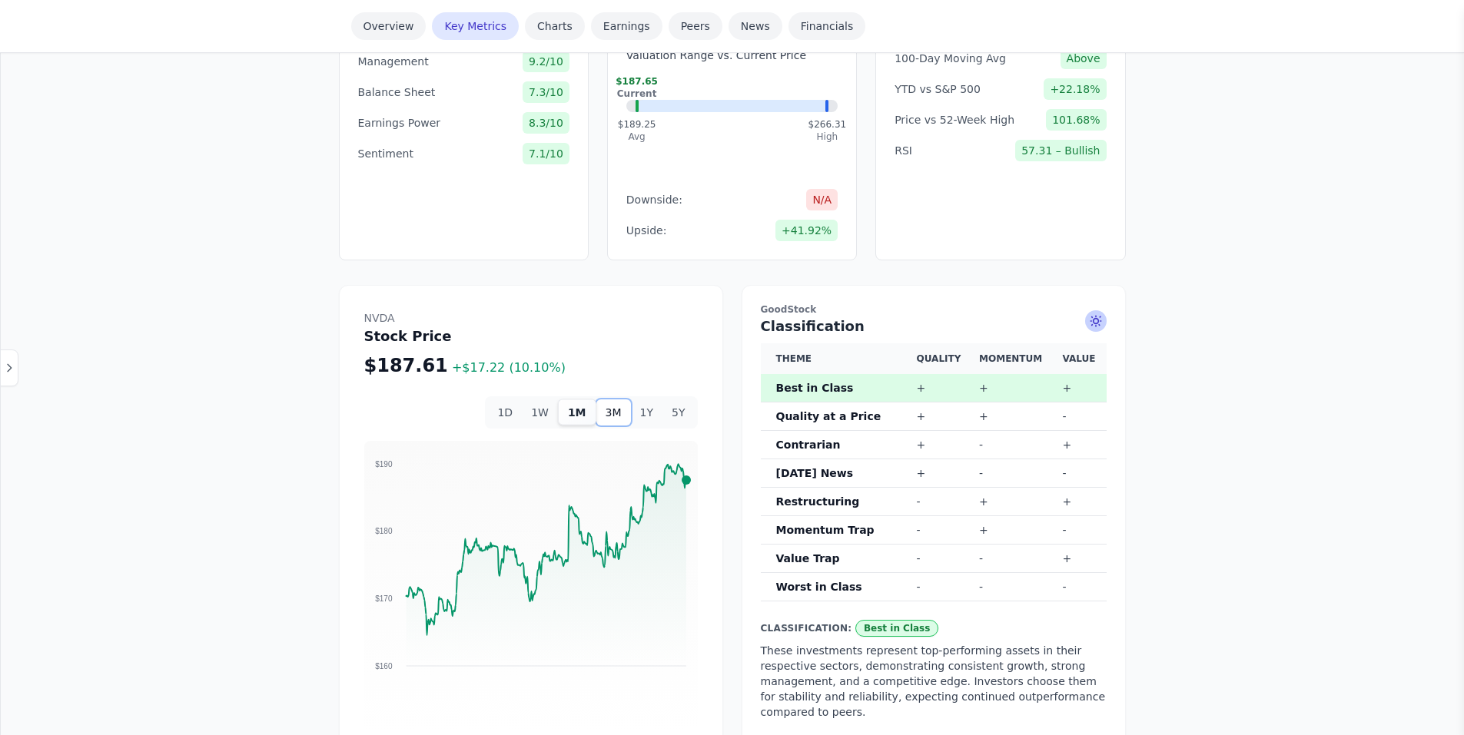
click at [619, 410] on button "3M" at bounding box center [613, 413] width 35 height 26
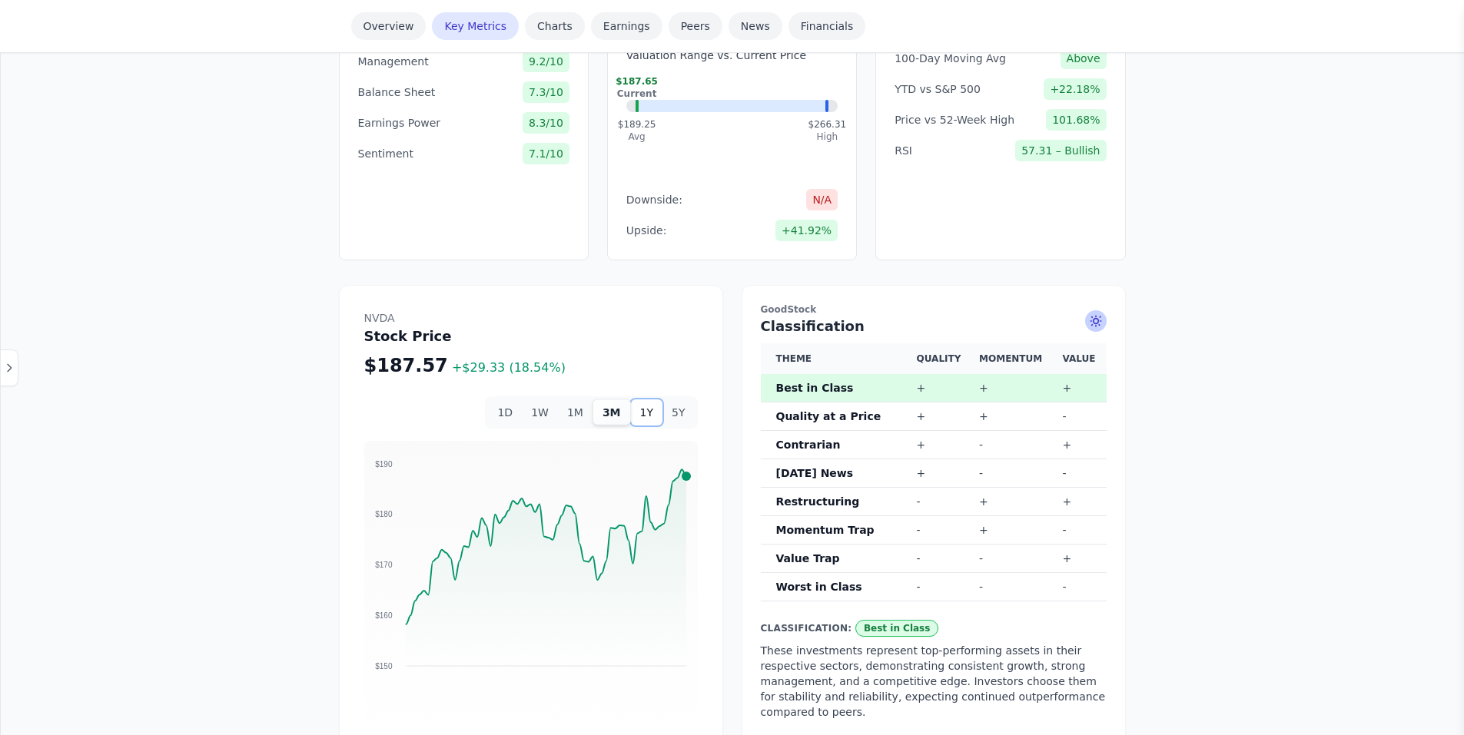
click at [648, 410] on button "1Y" at bounding box center [647, 413] width 32 height 26
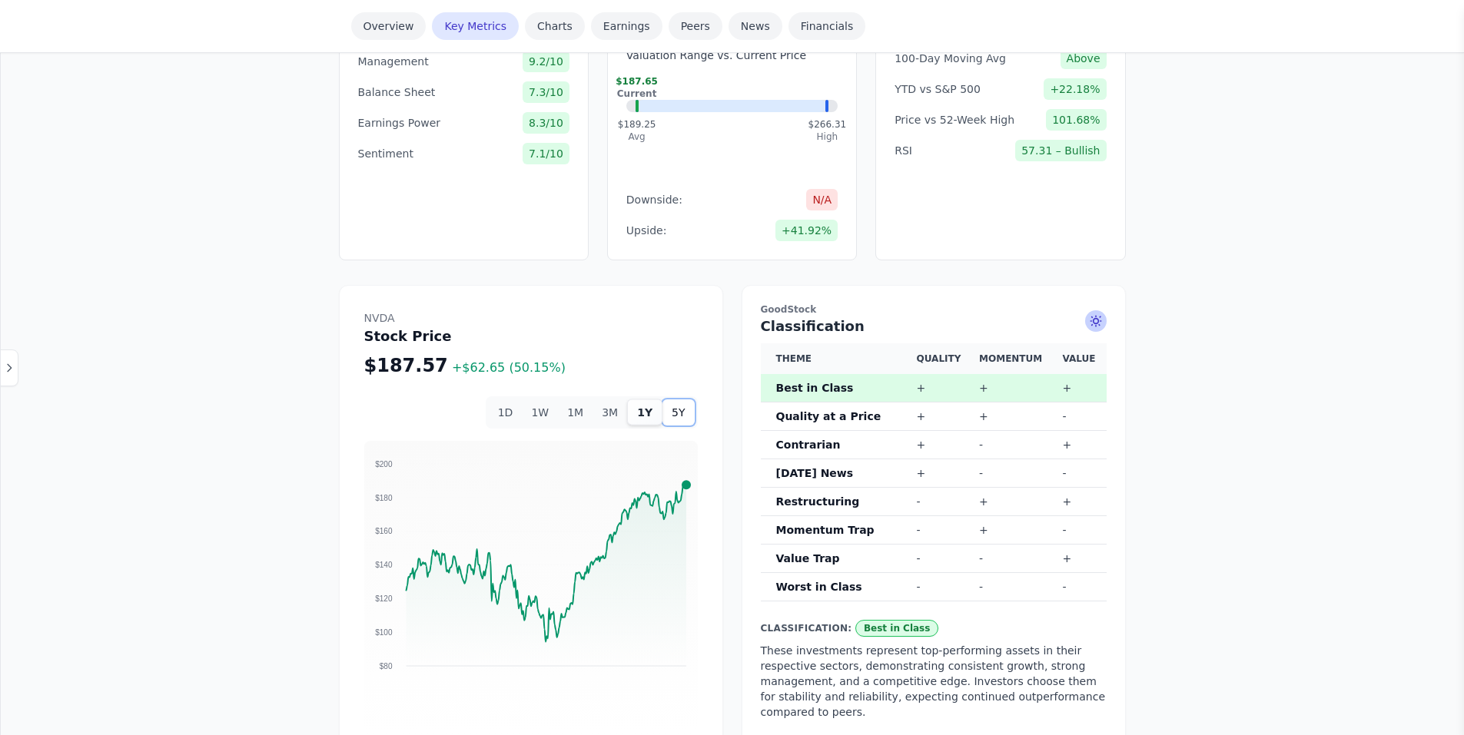
click at [675, 410] on button "5Y" at bounding box center [678, 413] width 32 height 26
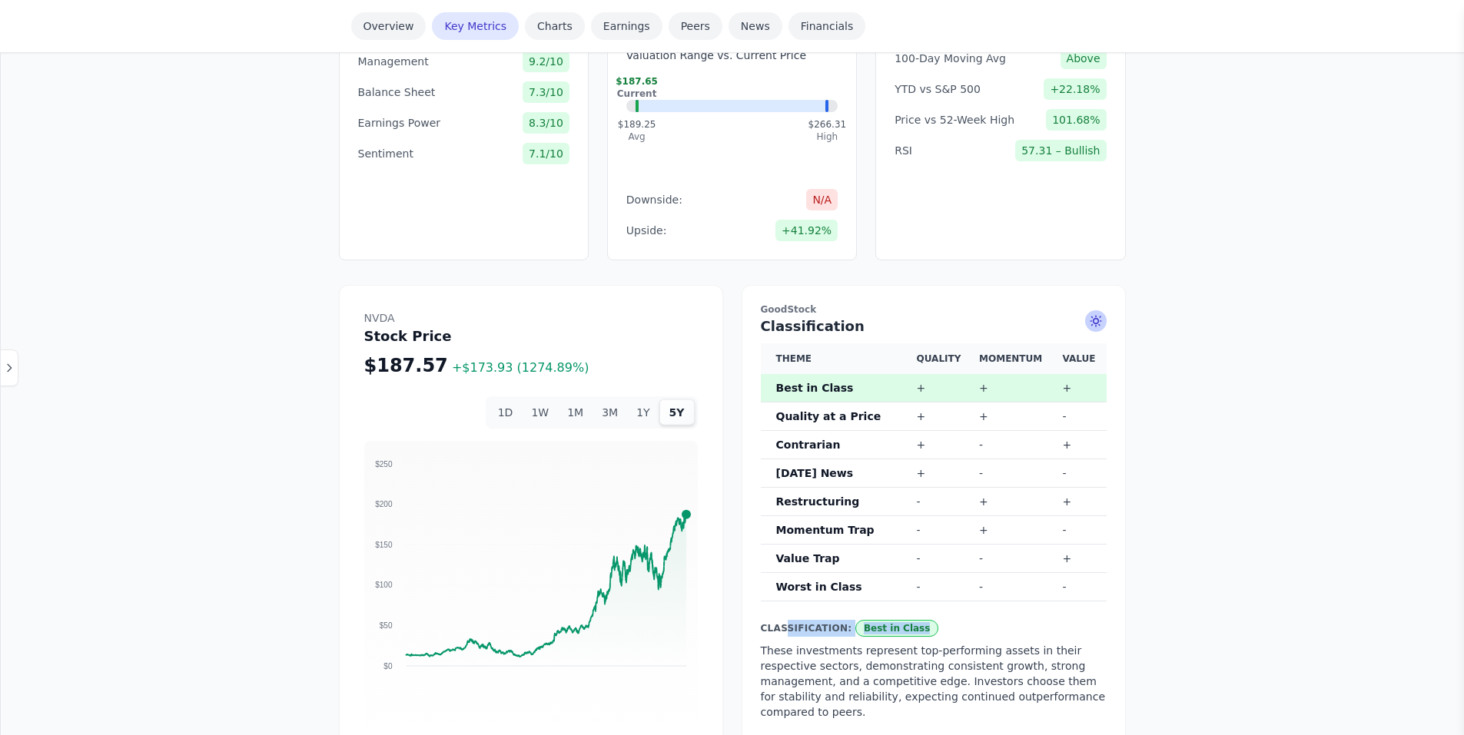
drag, startPoint x: 783, startPoint y: 629, endPoint x: 940, endPoint y: 624, distance: 156.8
click at [940, 624] on div "Classification: Best in Class These investments represent top-performing assets…" at bounding box center [934, 670] width 346 height 100
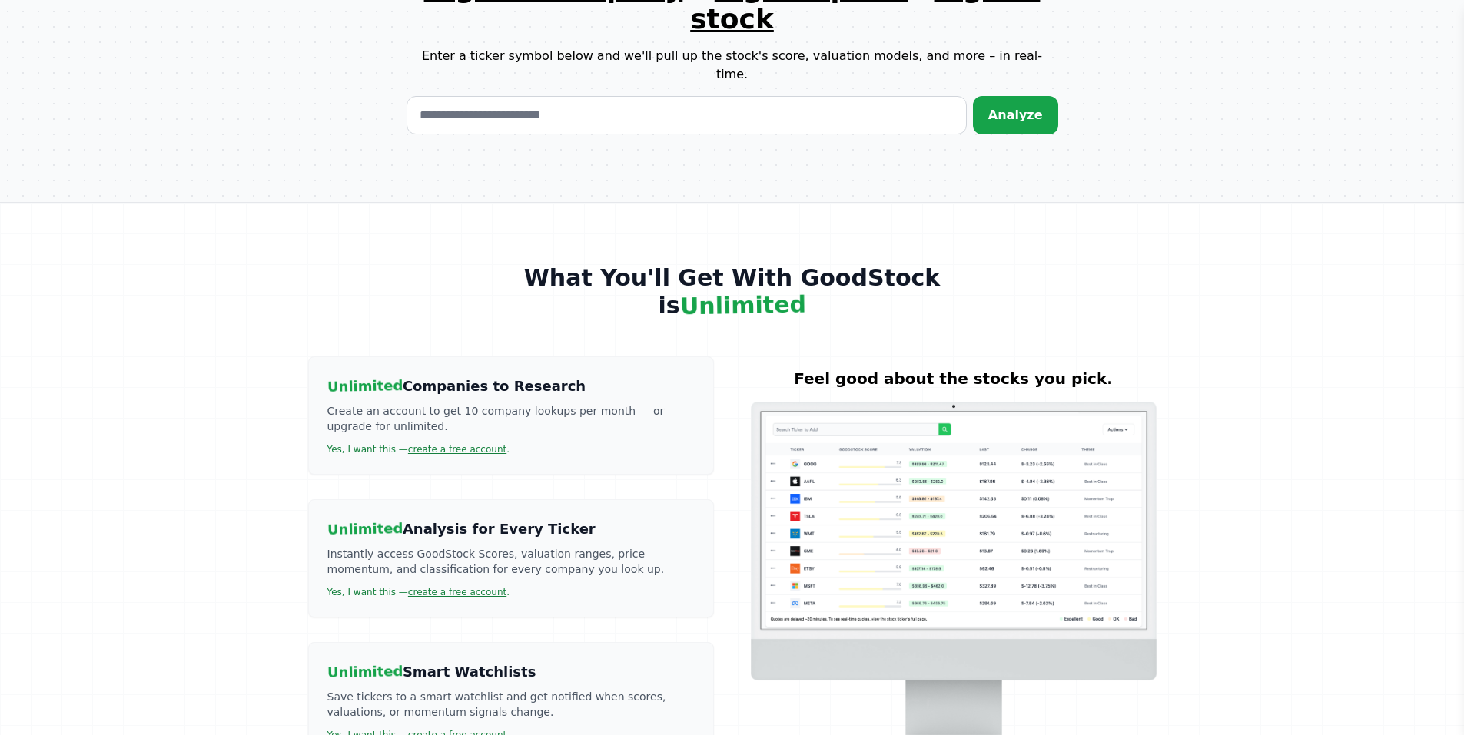
scroll to position [2757, 0]
drag, startPoint x: 416, startPoint y: 251, endPoint x: 374, endPoint y: 263, distance: 43.3
click at [374, 404] on p "Create an account to get 10 company lookups per month — or upgrade for unlimite…" at bounding box center [510, 419] width 367 height 31
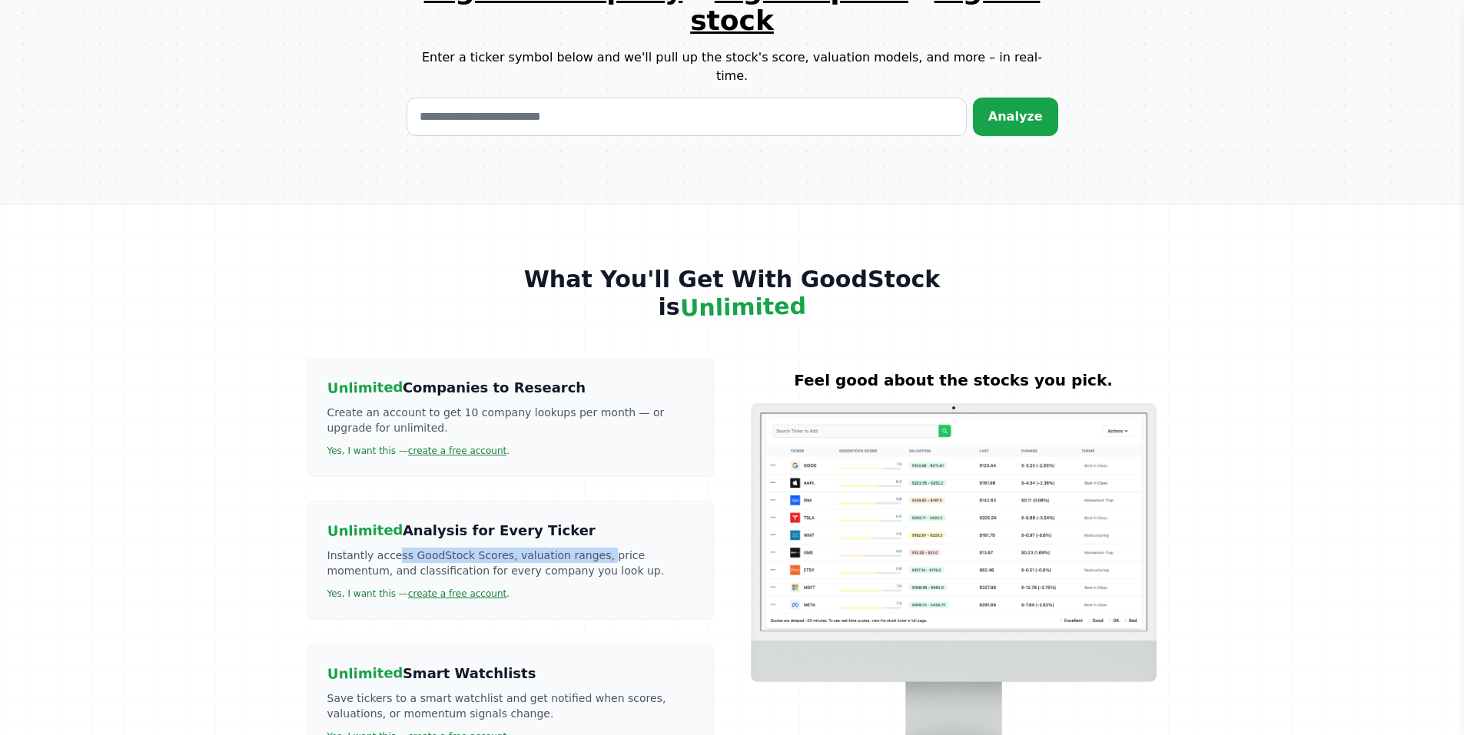
scroll to position [2773, 0]
drag, startPoint x: 331, startPoint y: 391, endPoint x: 480, endPoint y: 400, distance: 148.6
click at [480, 547] on p "Instantly access GoodStock Scores, valuation ranges, price momentum, and classi…" at bounding box center [510, 562] width 367 height 31
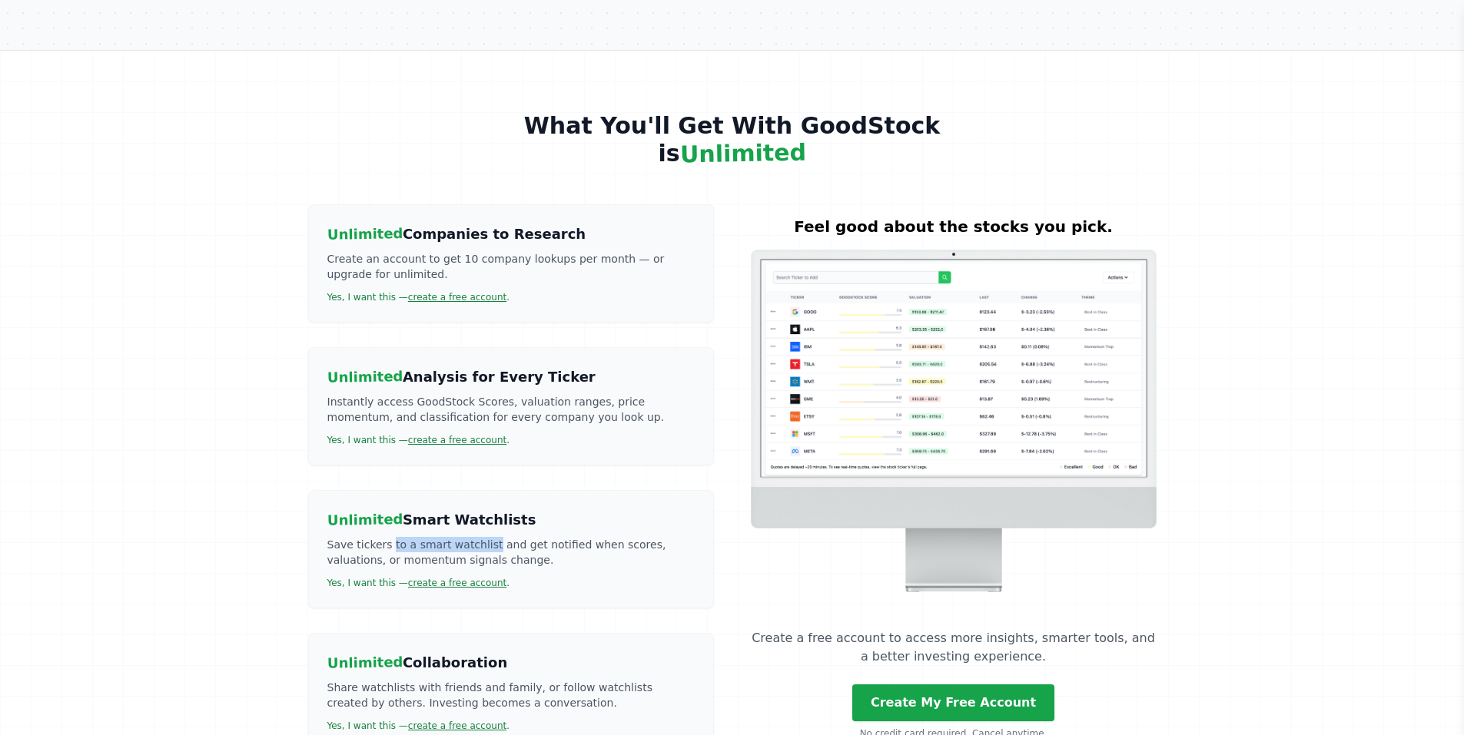
scroll to position [2942, 0]
drag, startPoint x: 327, startPoint y: 380, endPoint x: 476, endPoint y: 391, distance: 148.7
click at [476, 536] on p "Save tickers to a smart watchlist and get notified when scores, valuations, or …" at bounding box center [510, 551] width 367 height 31
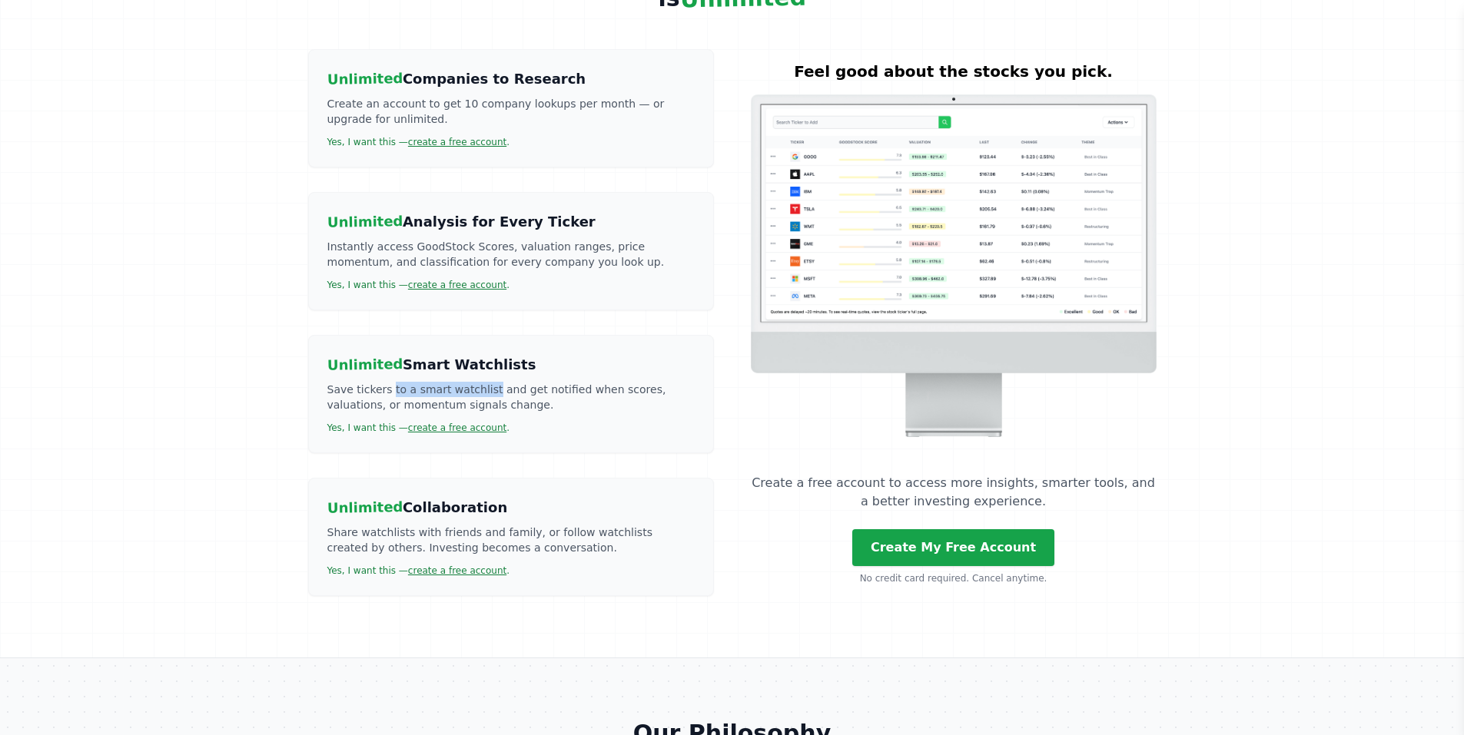
scroll to position [3049, 0]
drag, startPoint x: 330, startPoint y: 367, endPoint x: 569, endPoint y: 381, distance: 239.4
click at [569, 526] on p "Share watchlists with friends and family, or follow watchlists created by other…" at bounding box center [510, 541] width 367 height 31
click at [631, 526] on p "Share watchlists with friends and family, or follow watchlists created by other…" at bounding box center [510, 541] width 367 height 31
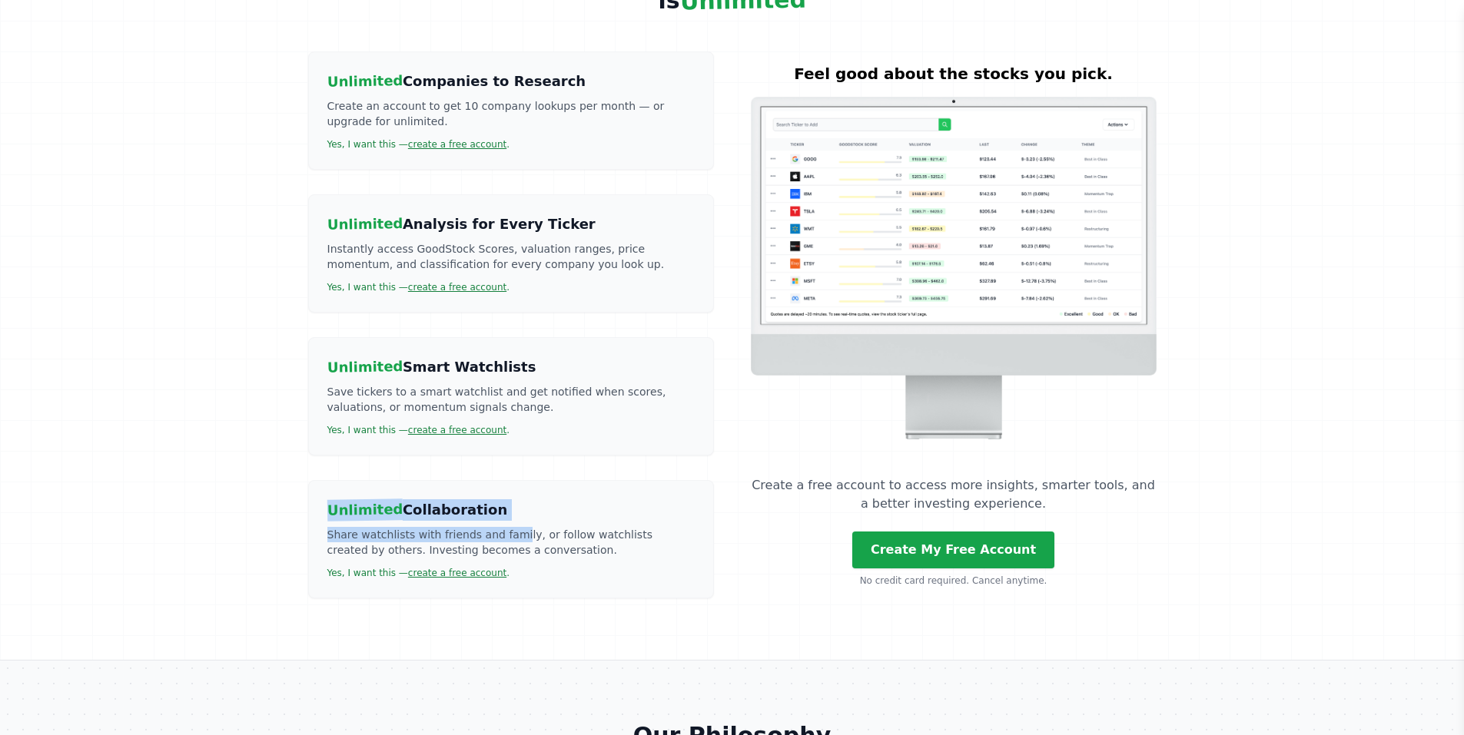
scroll to position [3095, 0]
drag, startPoint x: 330, startPoint y: 341, endPoint x: 497, endPoint y: 366, distance: 169.3
click at [497, 479] on div "Unlimited Collaboration Share watchlists with friends and family, or follow wat…" at bounding box center [511, 538] width 406 height 118
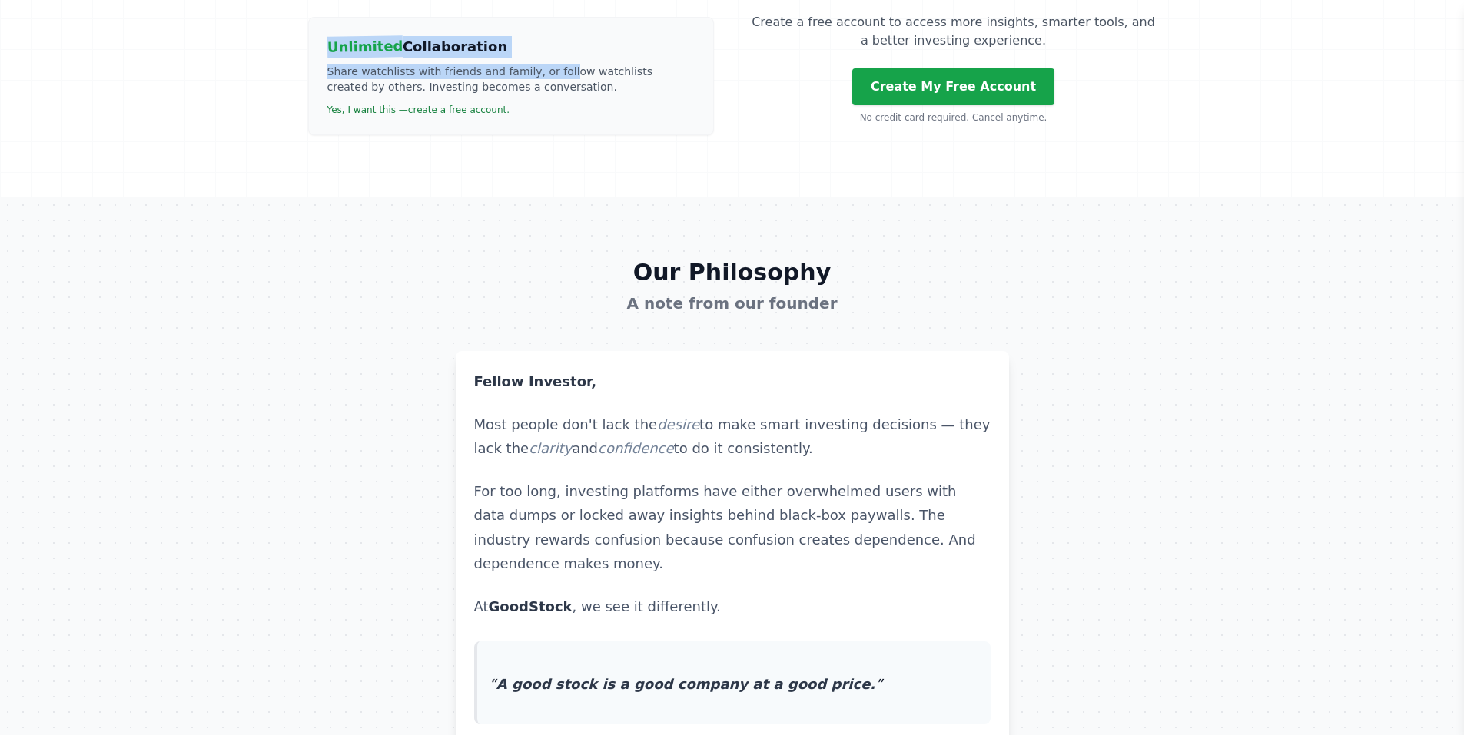
scroll to position [3526, 0]
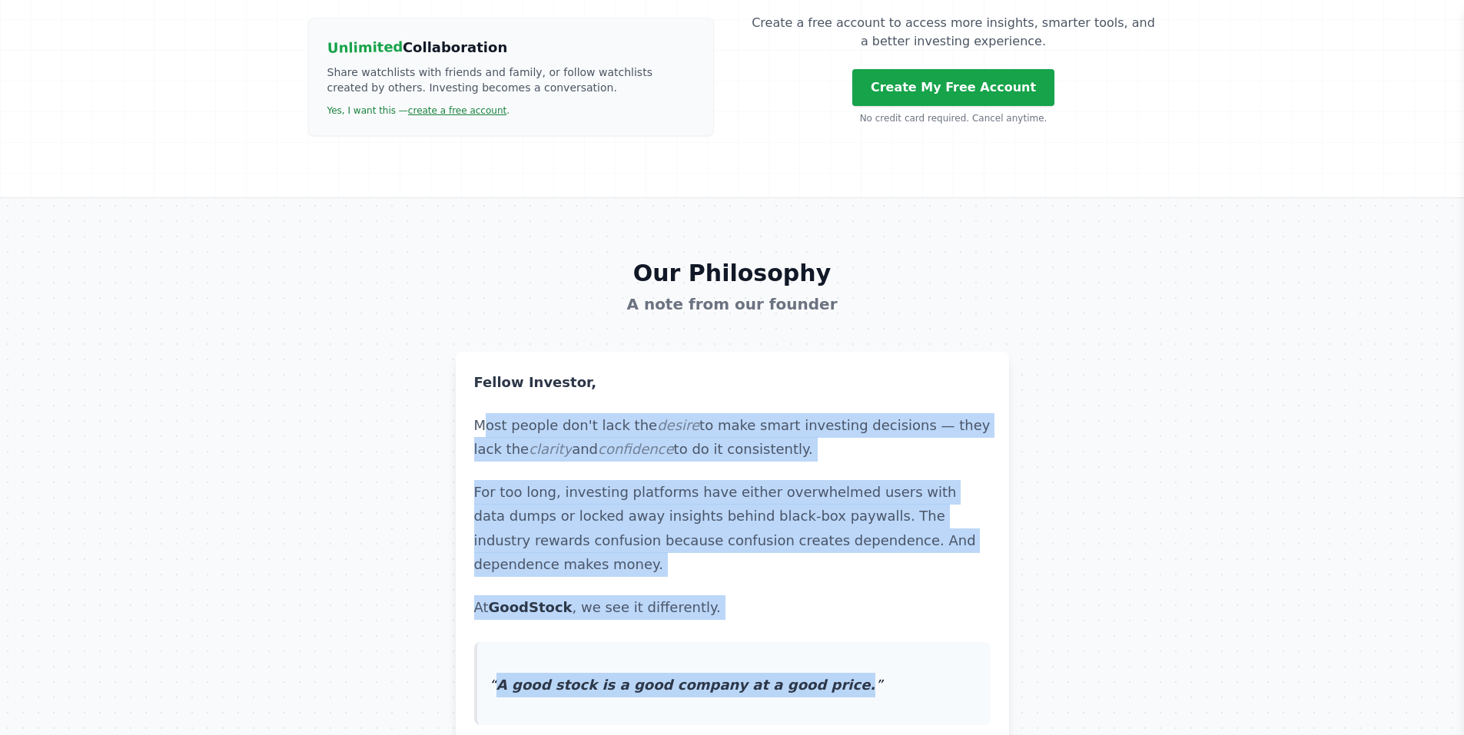
drag, startPoint x: 500, startPoint y: 265, endPoint x: 764, endPoint y: 322, distance: 269.6
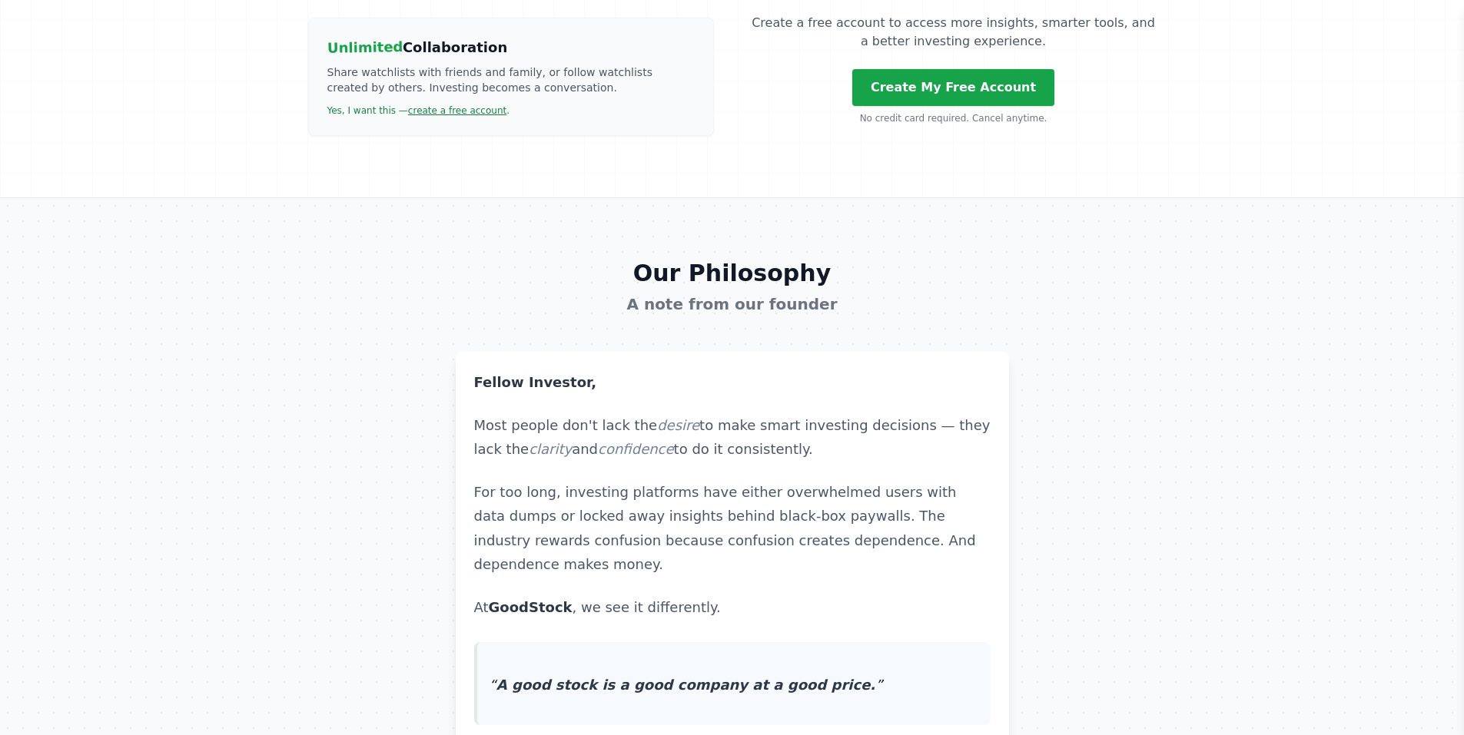
drag, startPoint x: 491, startPoint y: 256, endPoint x: 888, endPoint y: 294, distance: 398.4
click at [860, 413] on p "Most people don't lack the desire to make smart investing decisions — they lack…" at bounding box center [732, 437] width 516 height 48
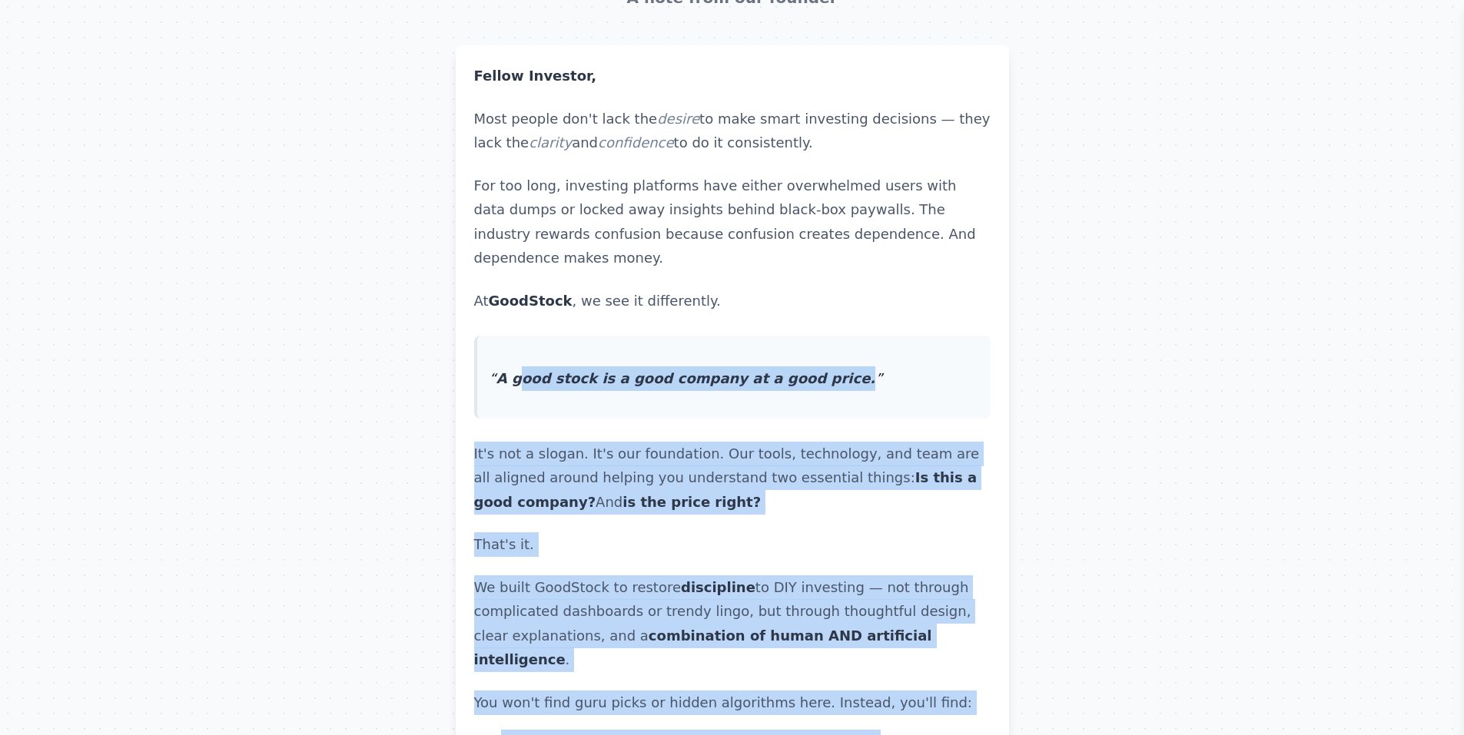
scroll to position [3864, 0]
drag, startPoint x: 530, startPoint y: 165, endPoint x: 899, endPoint y: 657, distance: 614.7
click at [899, 657] on article "Fellow Investor, Most people don't lack the desire to make smart investing deci…" at bounding box center [732, 709] width 516 height 1292
click at [1326, 489] on section "Our Philosophy A note from our founder Fellow Investor, Most people don't lack …" at bounding box center [732, 670] width 1464 height 1560
